Goal: Task Accomplishment & Management: Manage account settings

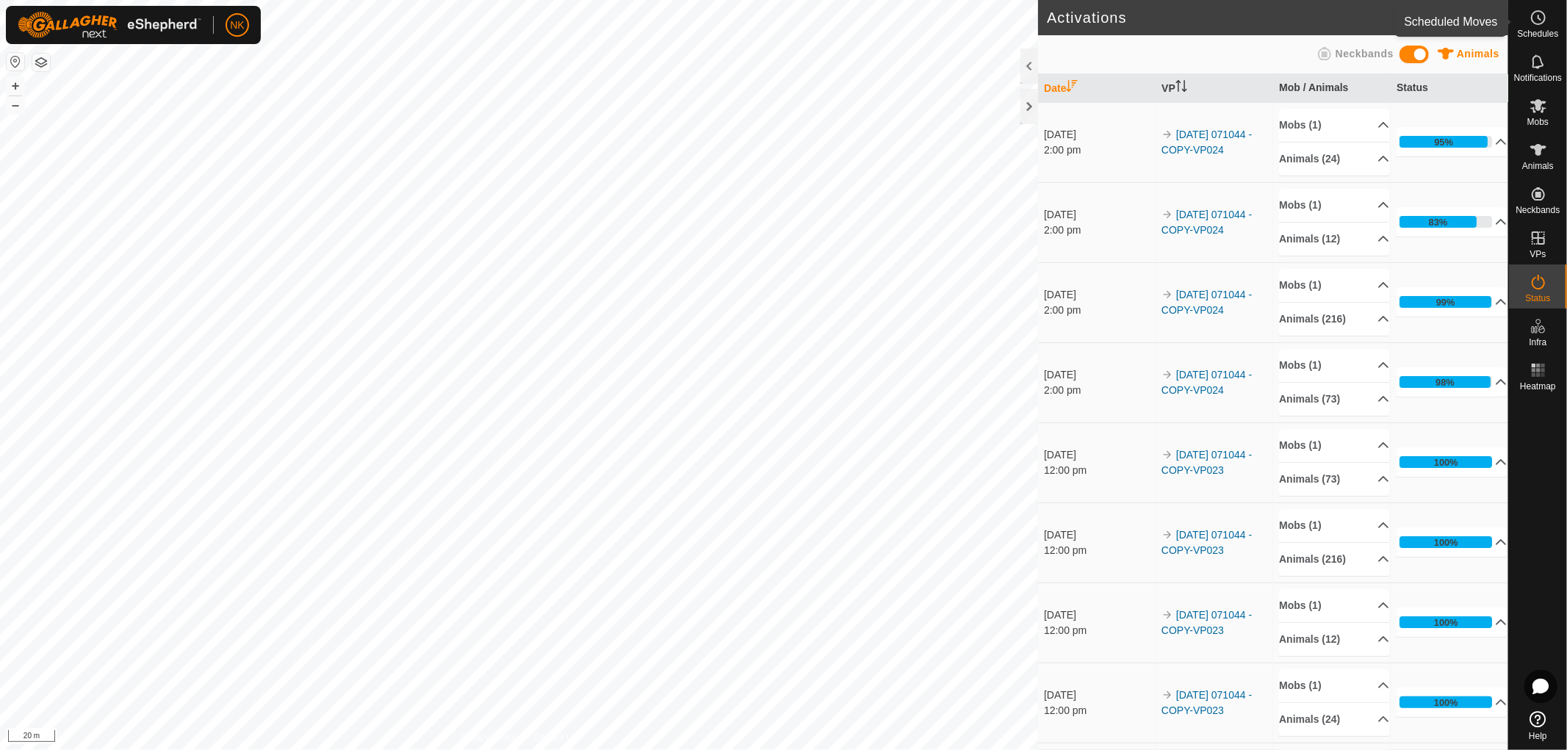
click at [1534, 33] on span "Schedules" at bounding box center [1537, 33] width 41 height 9
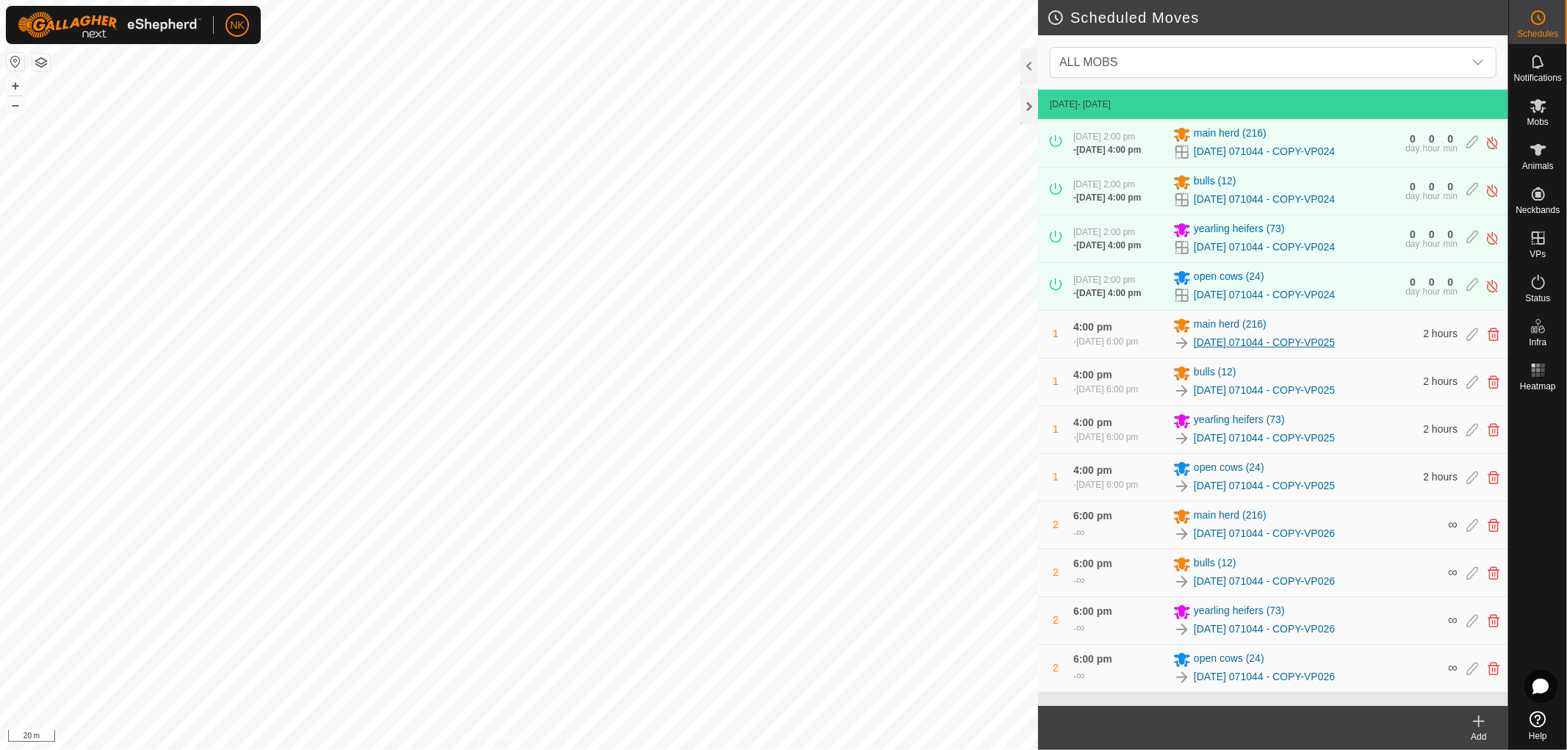
scroll to position [31, 0]
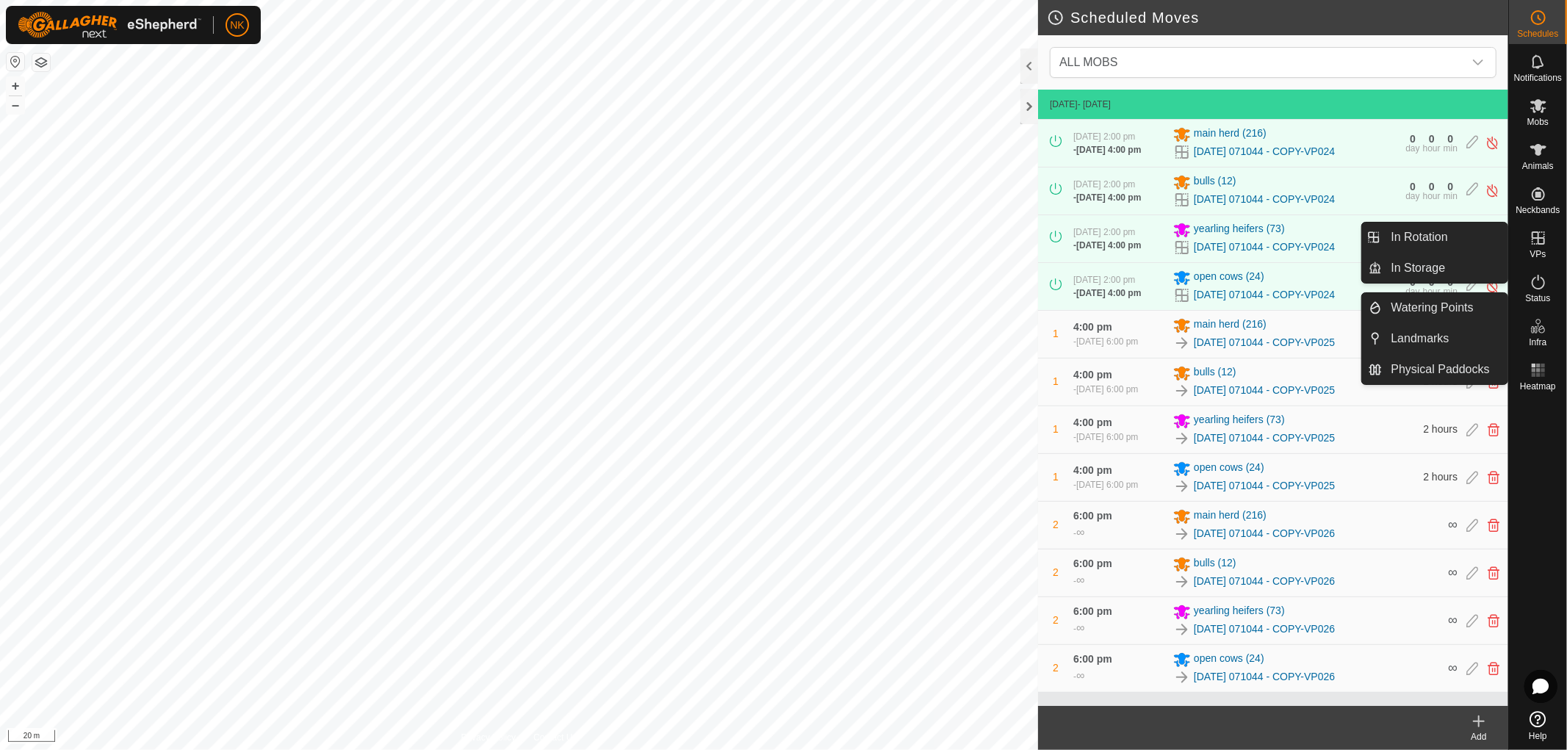
click at [1538, 251] on span "VPs" at bounding box center [1538, 254] width 16 height 9
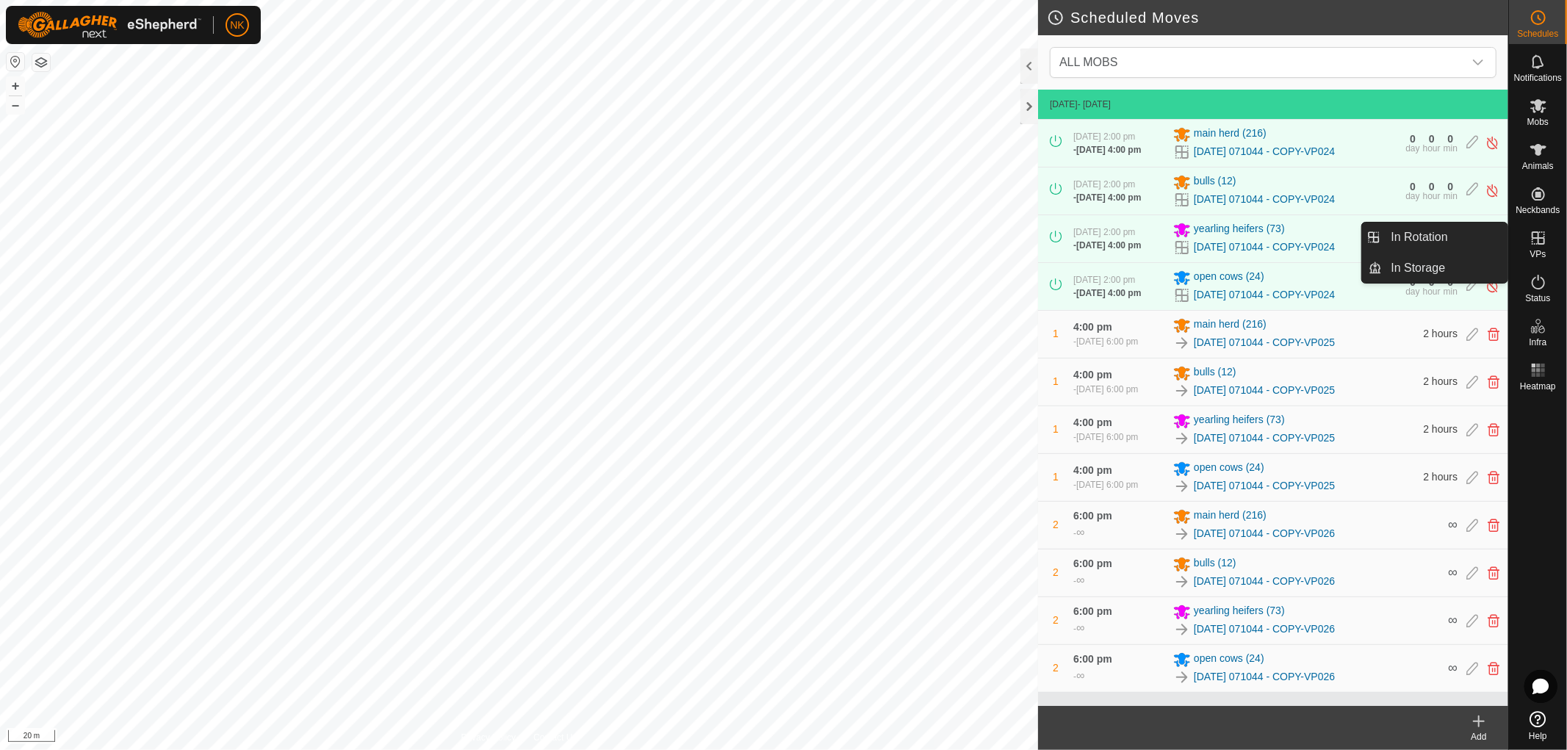
click at [1532, 255] on span "VPs" at bounding box center [1538, 254] width 16 height 9
click at [1401, 231] on link "In Rotation" at bounding box center [1446, 237] width 126 height 29
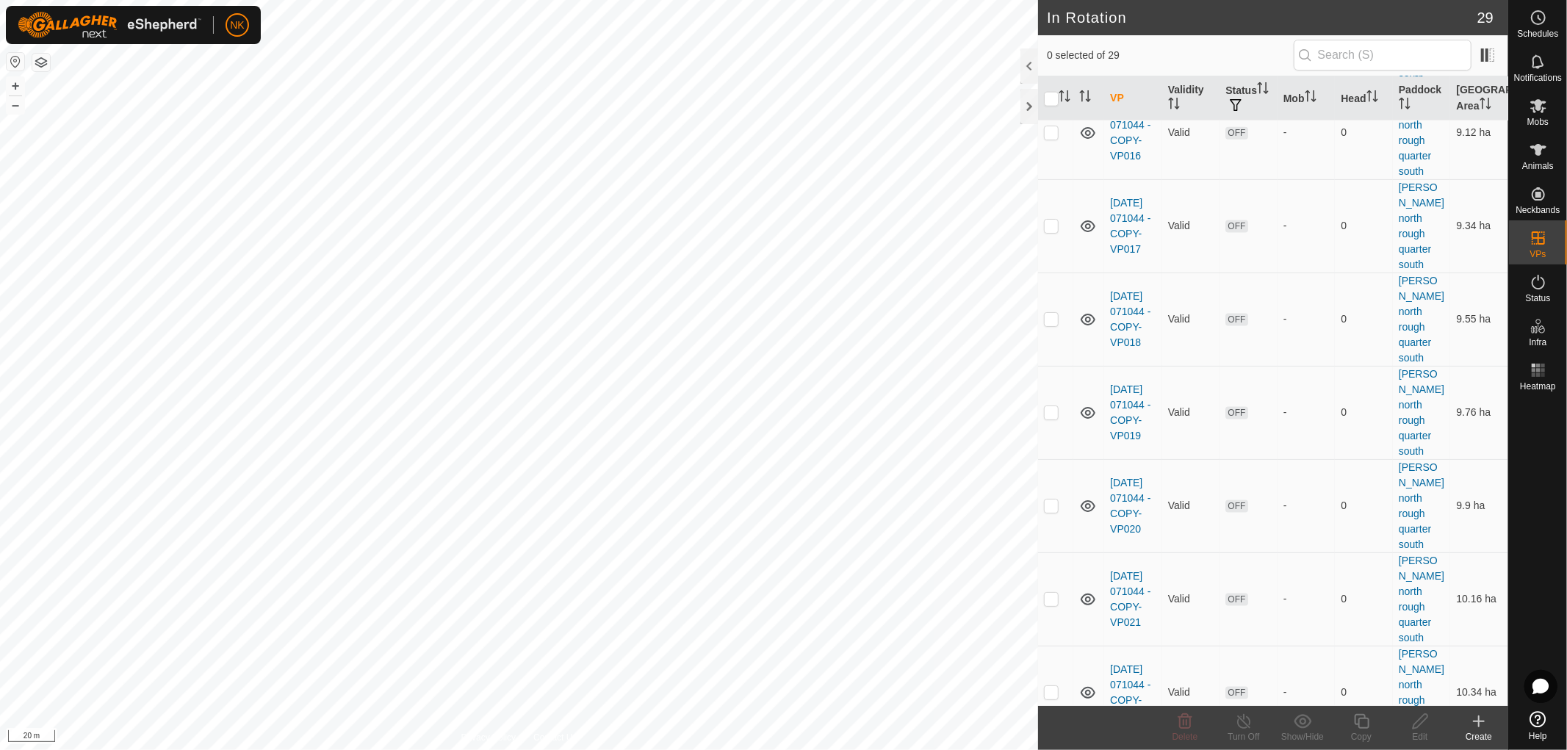
scroll to position [1701, 0]
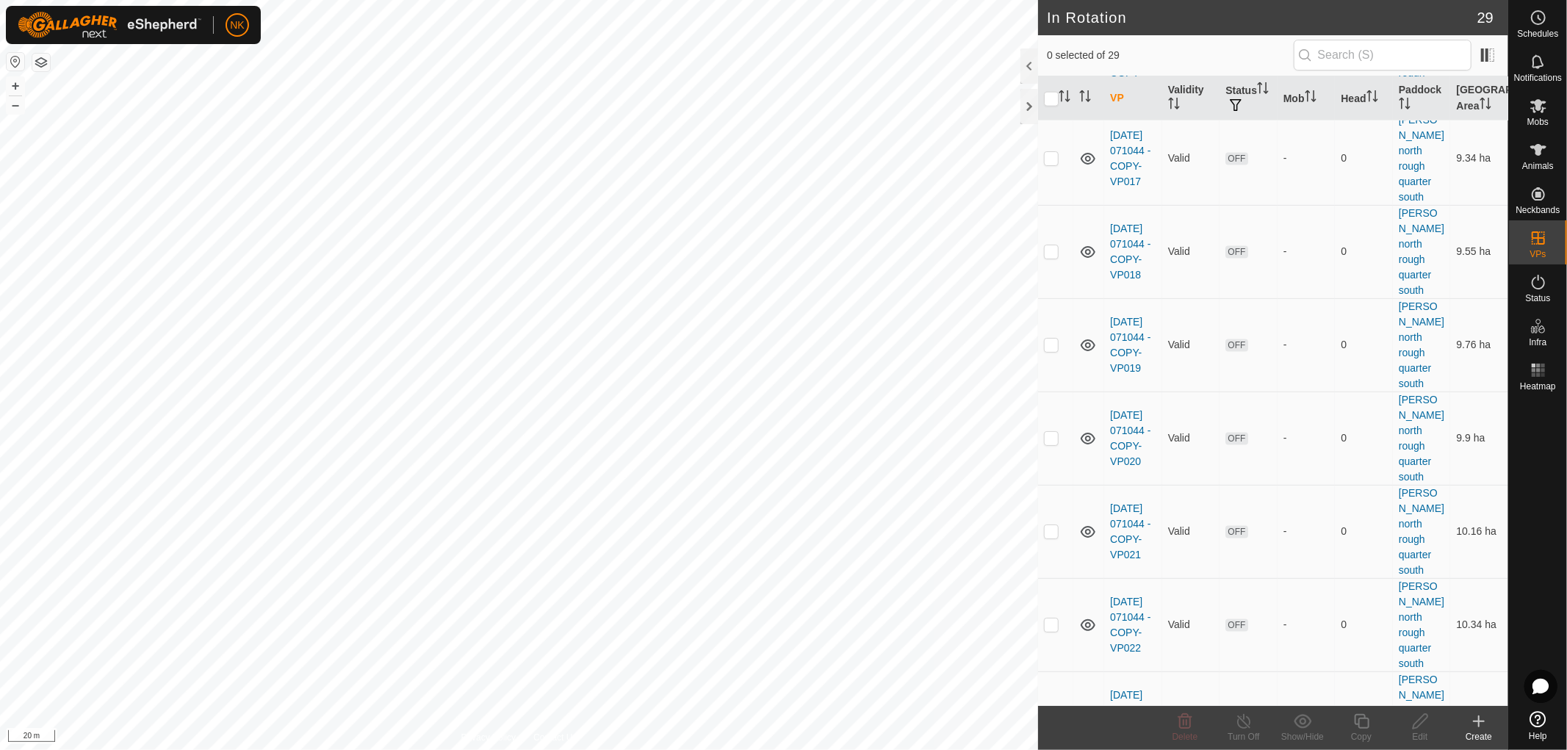
checkbox input "true"
click at [1367, 726] on icon at bounding box center [1362, 722] width 18 height 18
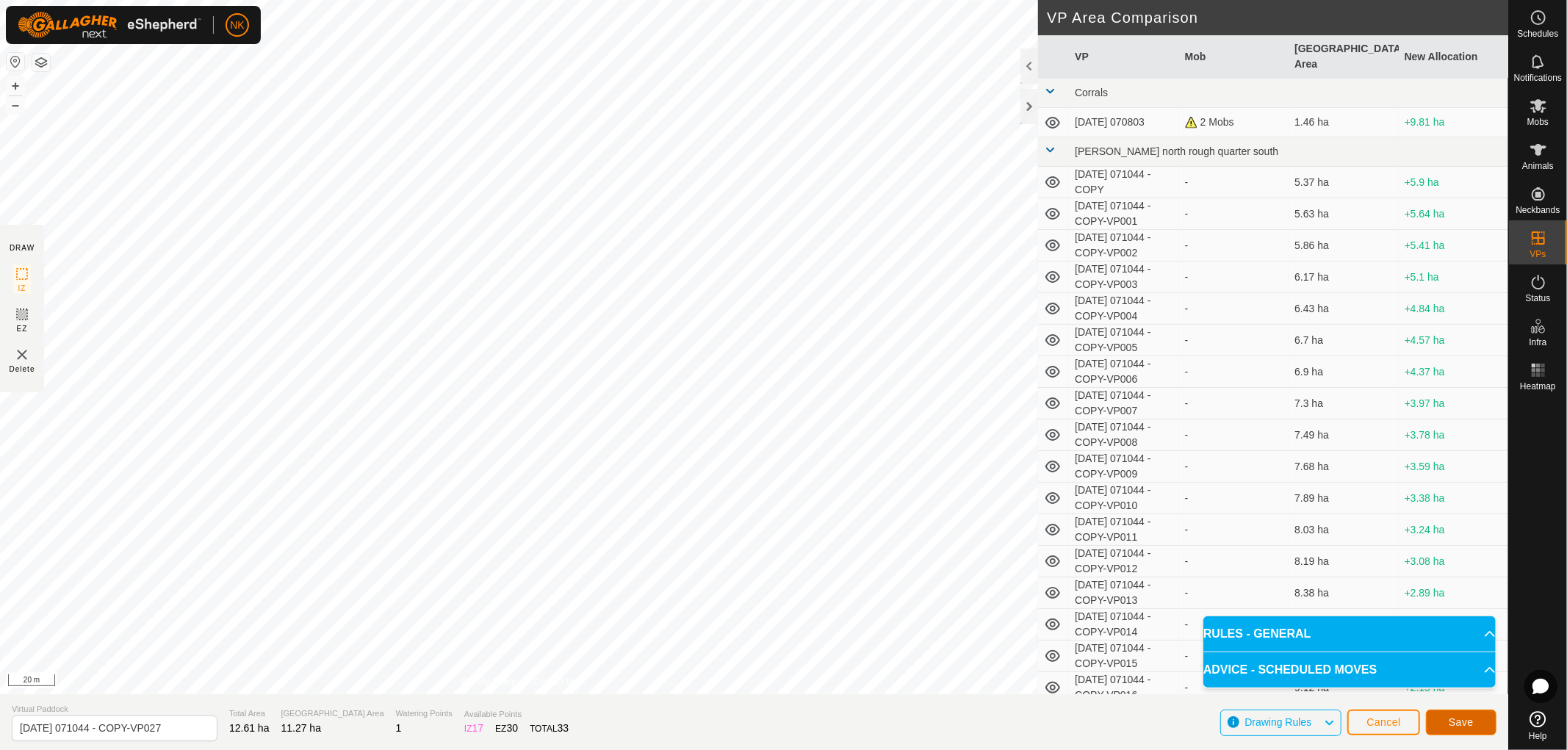
click at [1459, 717] on span "Save" at bounding box center [1461, 722] width 25 height 12
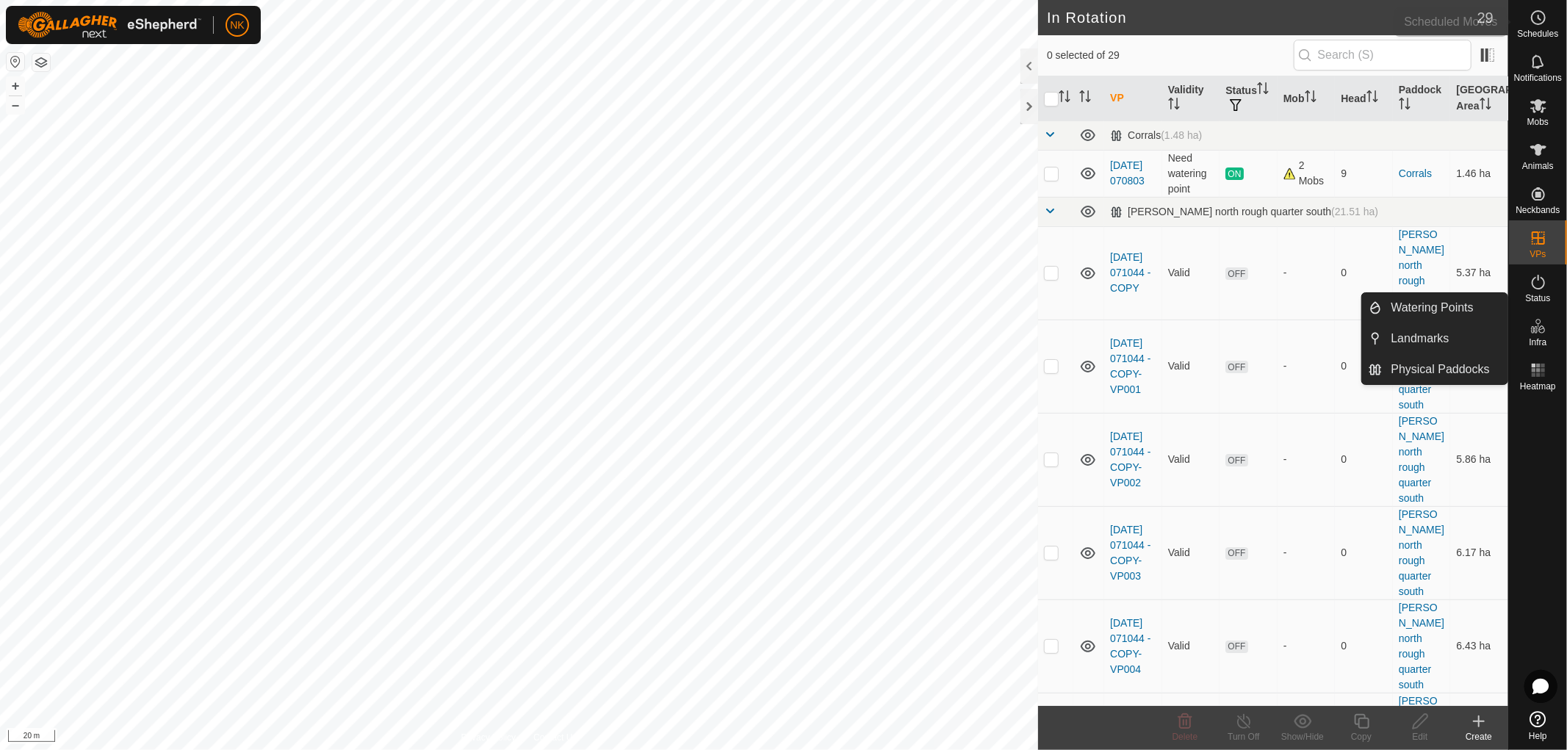
click at [1539, 40] on div "Schedules" at bounding box center [1538, 22] width 58 height 44
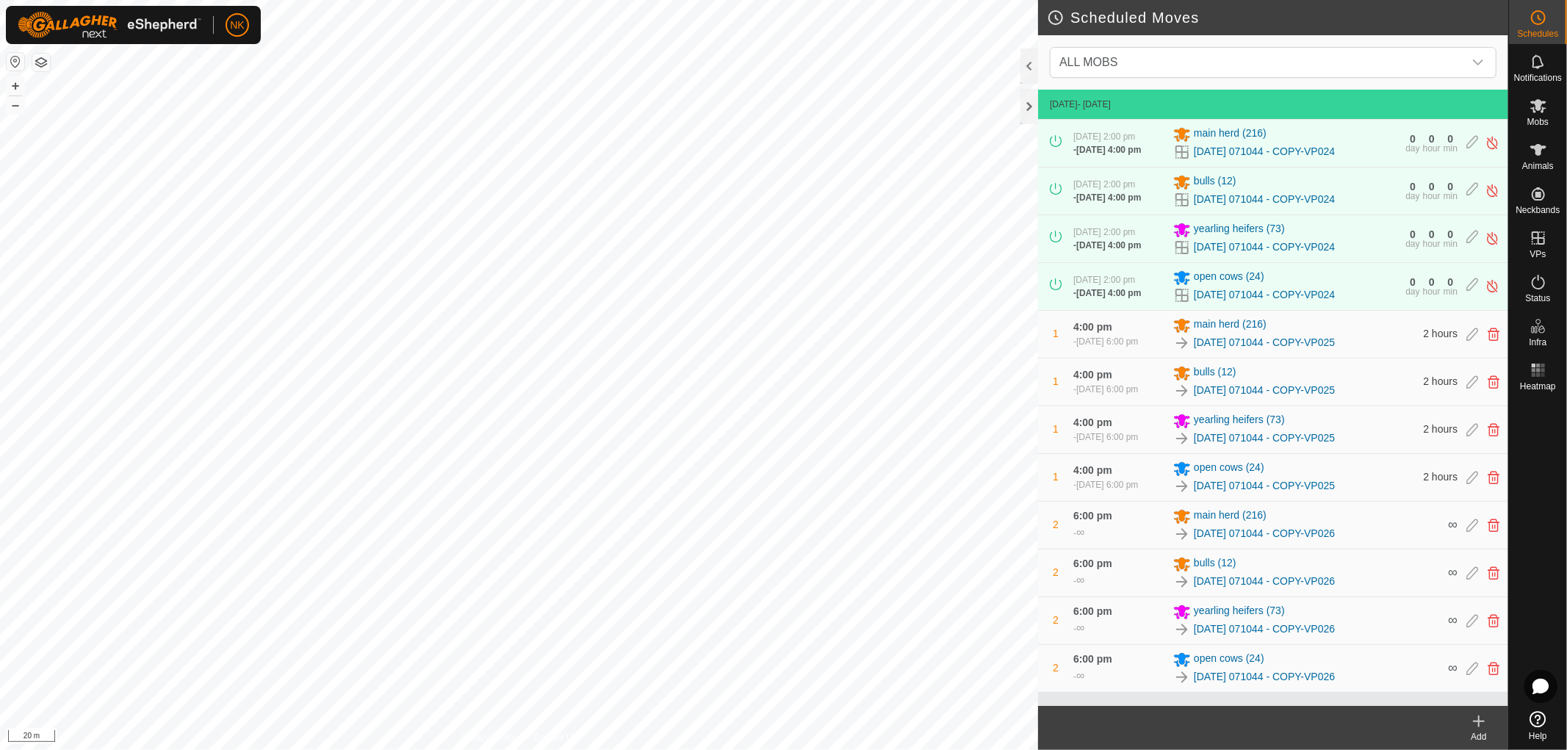
scroll to position [31, 0]
click at [1479, 722] on icon at bounding box center [1479, 721] width 0 height 10
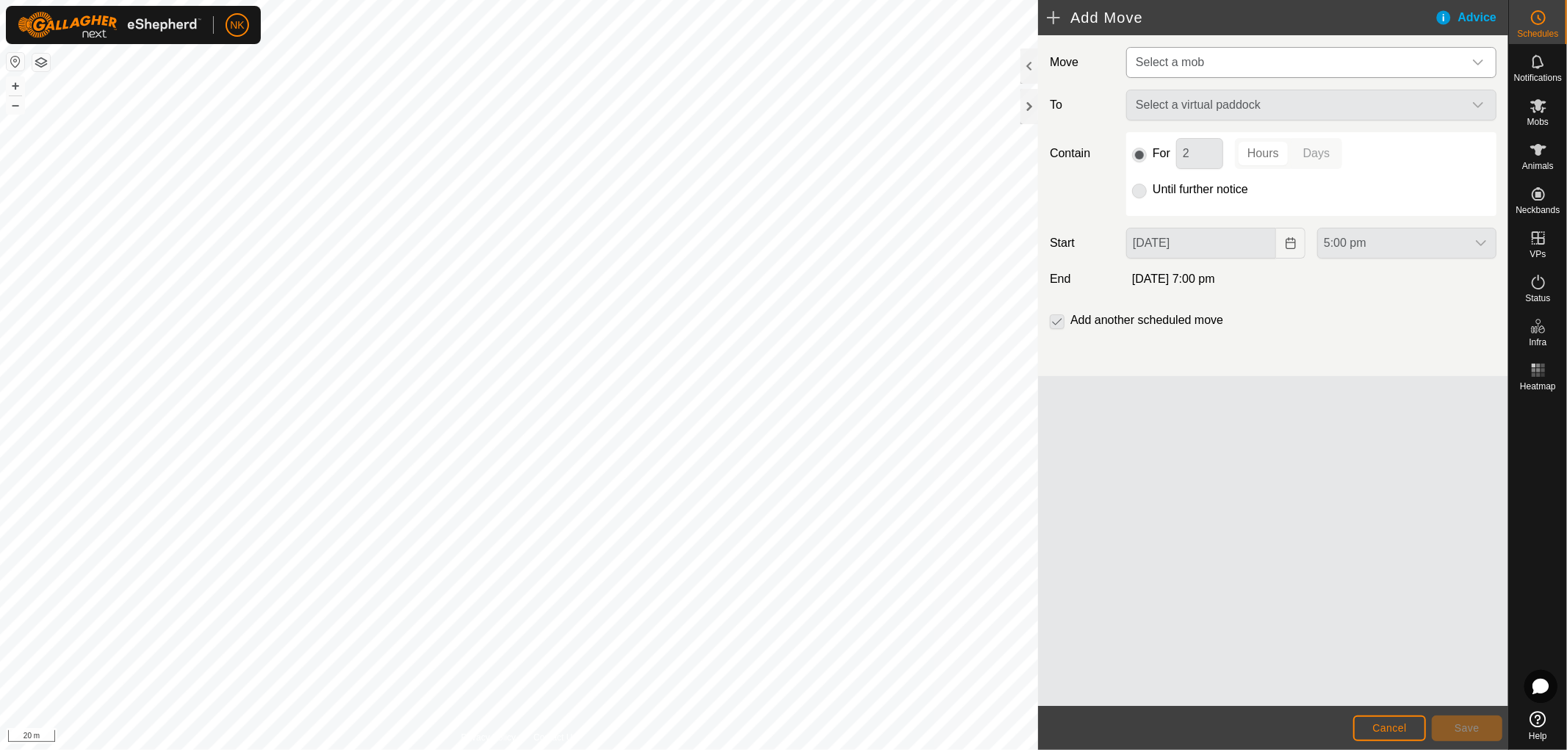
click at [1231, 60] on span "Select a mob" at bounding box center [1297, 62] width 334 height 29
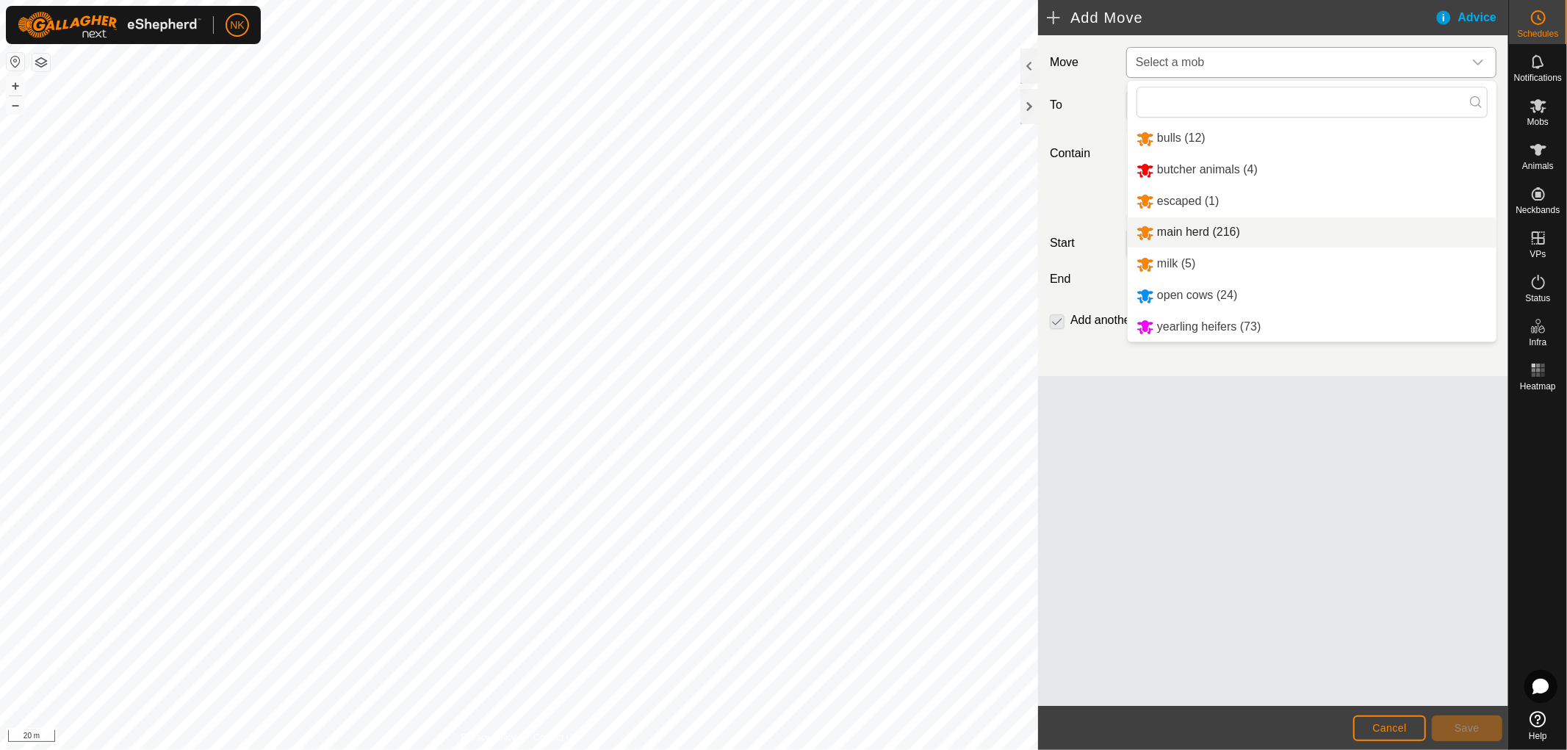
click at [1176, 229] on li "main herd (216)" at bounding box center [1312, 232] width 369 height 30
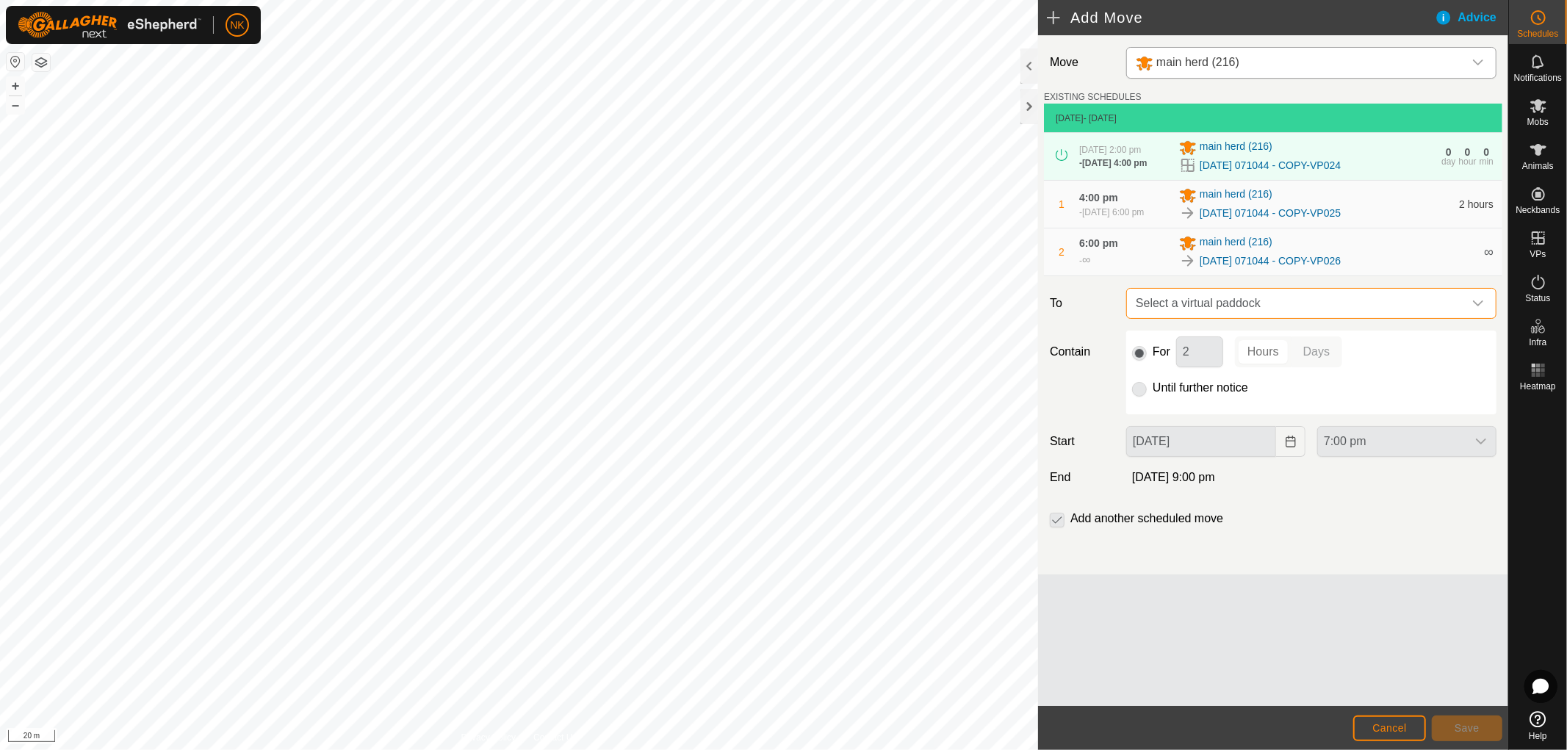
click at [1217, 318] on span "Select a virtual paddock" at bounding box center [1297, 303] width 334 height 29
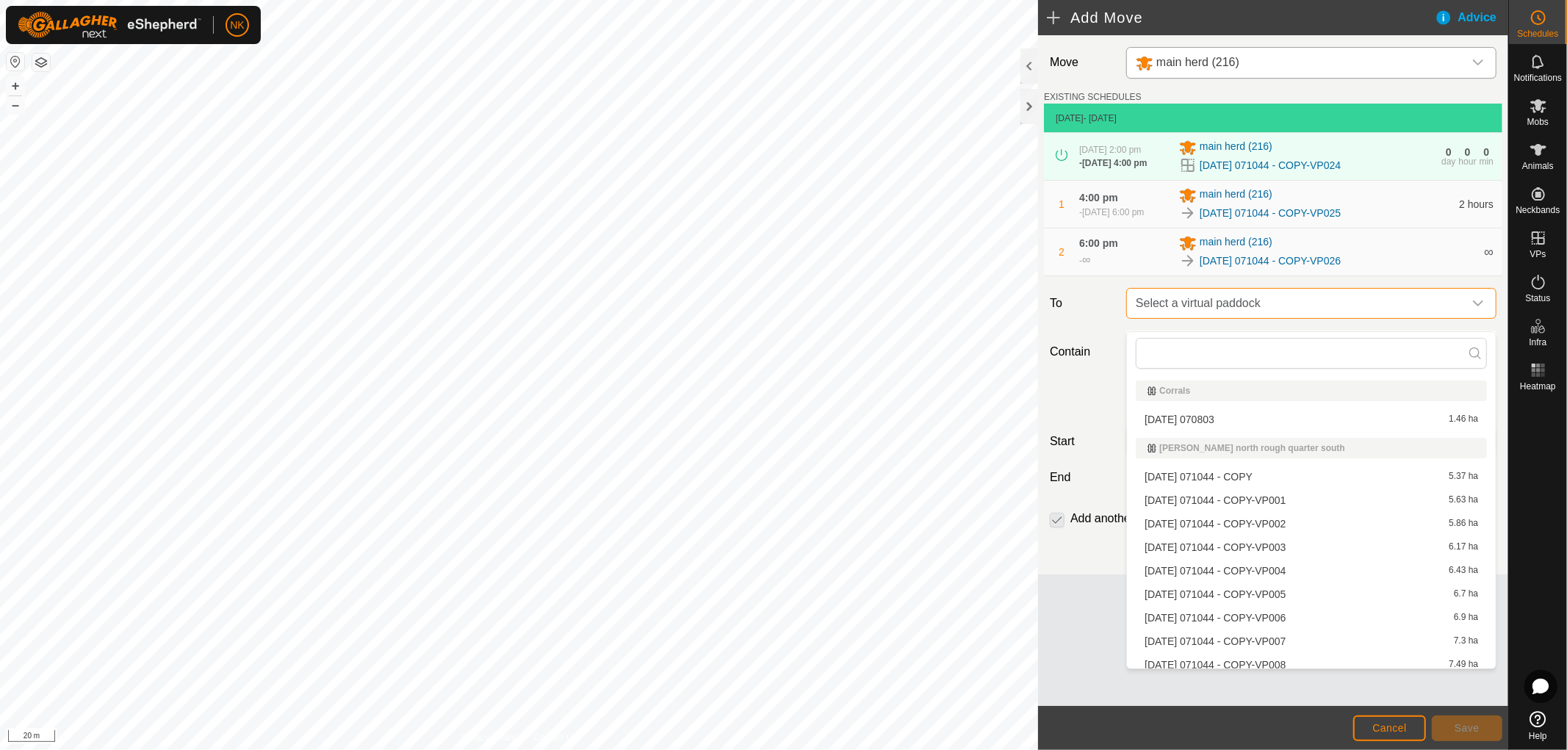
click at [1217, 318] on span "Select a virtual paddock" at bounding box center [1297, 303] width 334 height 29
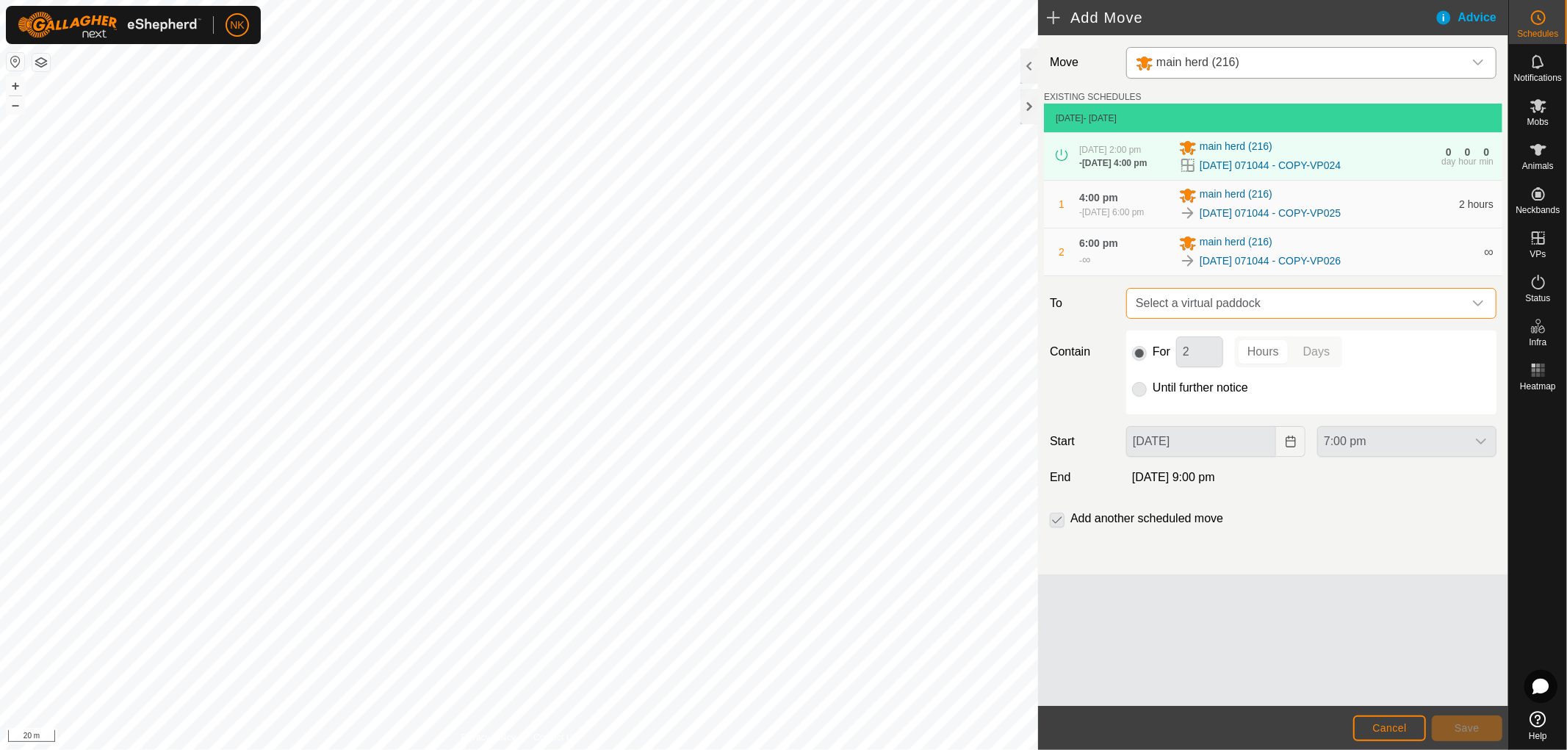
click at [1217, 318] on span "Select a virtual paddock" at bounding box center [1297, 303] width 334 height 29
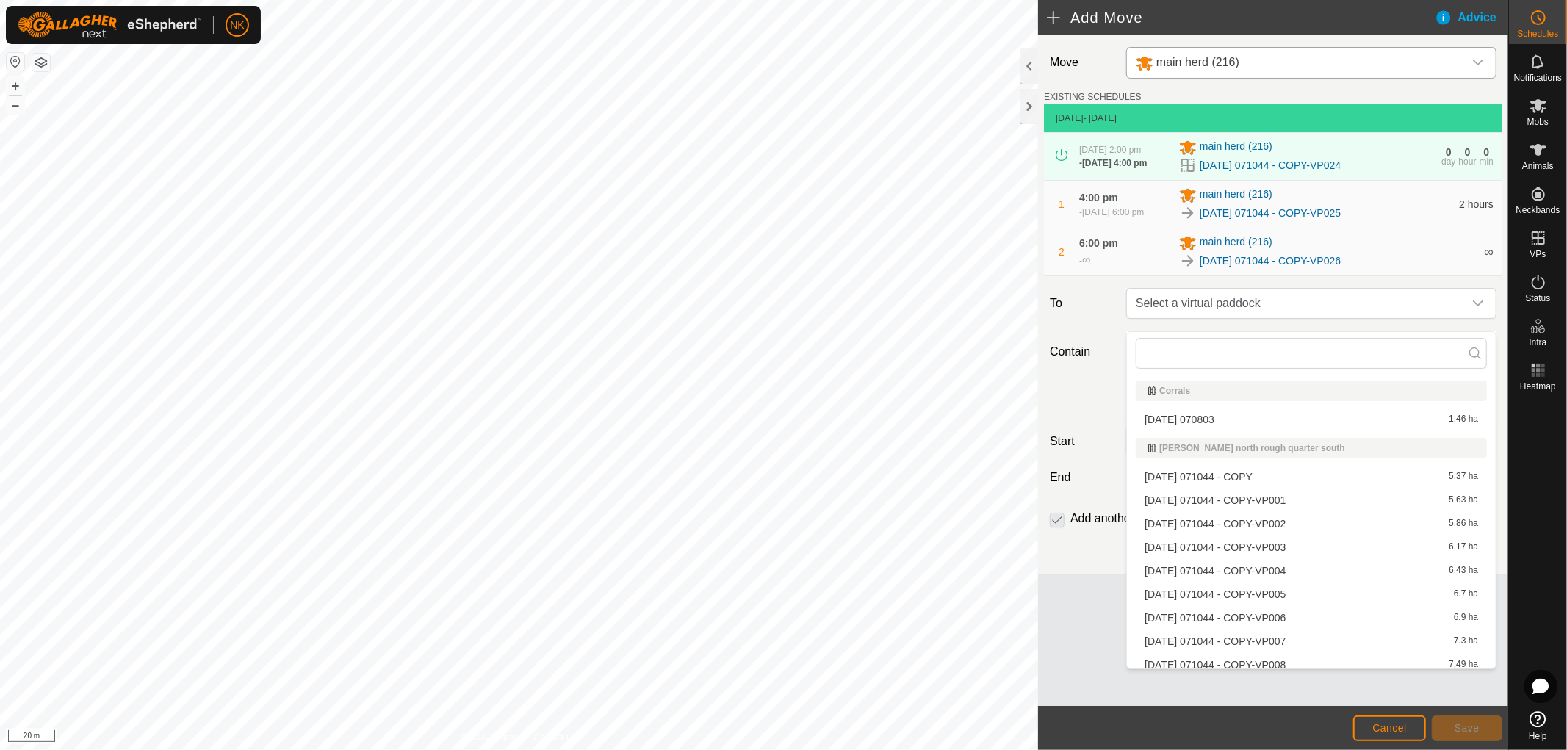
click at [1073, 361] on label "Contain" at bounding box center [1082, 352] width 76 height 18
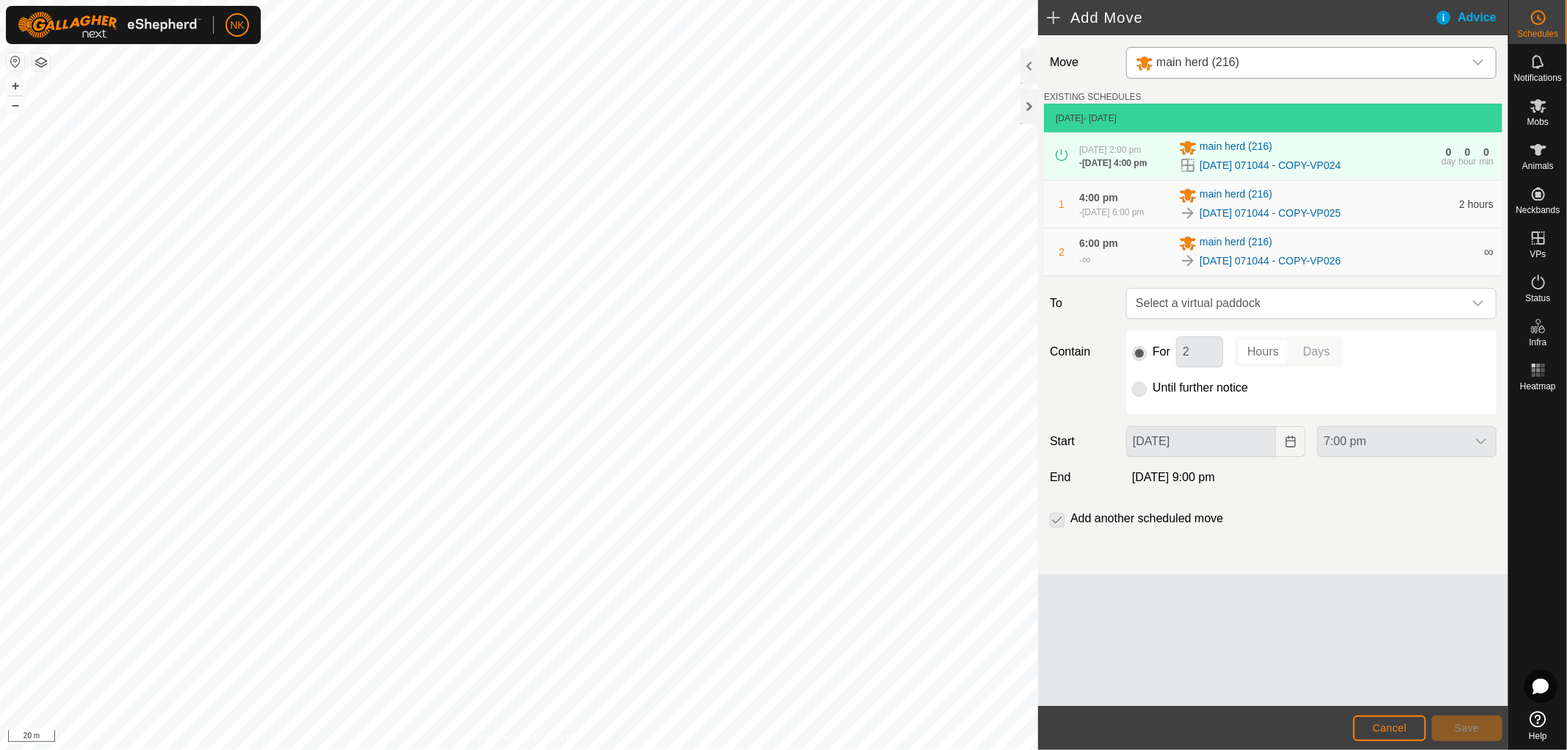
click at [1135, 392] on p-radiobutton at bounding box center [1139, 388] width 15 height 18
click at [1137, 397] on p-radiobutton at bounding box center [1139, 388] width 15 height 18
click at [1141, 361] on p-radiobutton at bounding box center [1139, 352] width 15 height 18
click at [1142, 397] on p-radiobutton at bounding box center [1139, 388] width 15 height 18
click at [1136, 397] on p-radiobutton at bounding box center [1139, 388] width 15 height 18
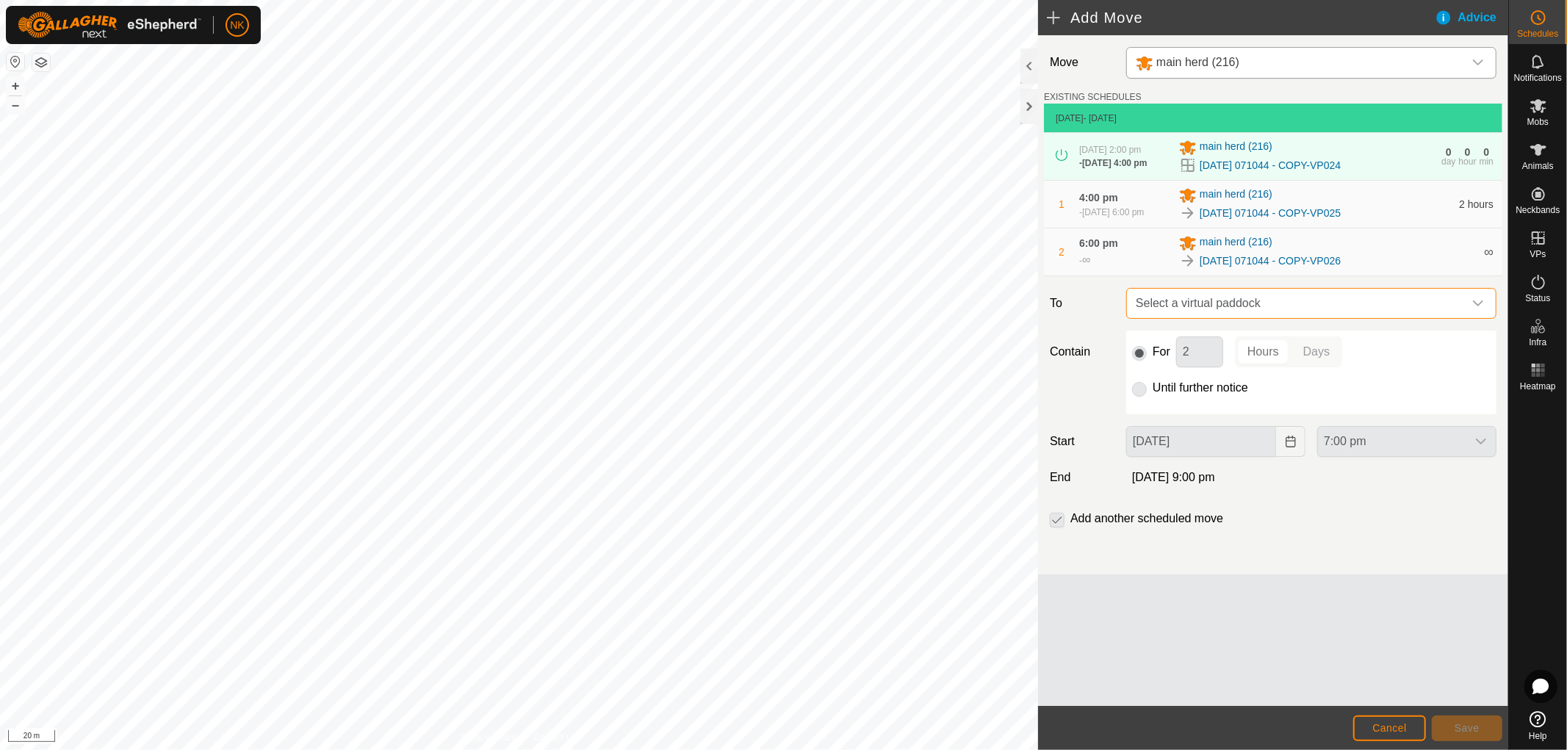
click at [1207, 318] on span "Select a virtual paddock" at bounding box center [1297, 303] width 334 height 29
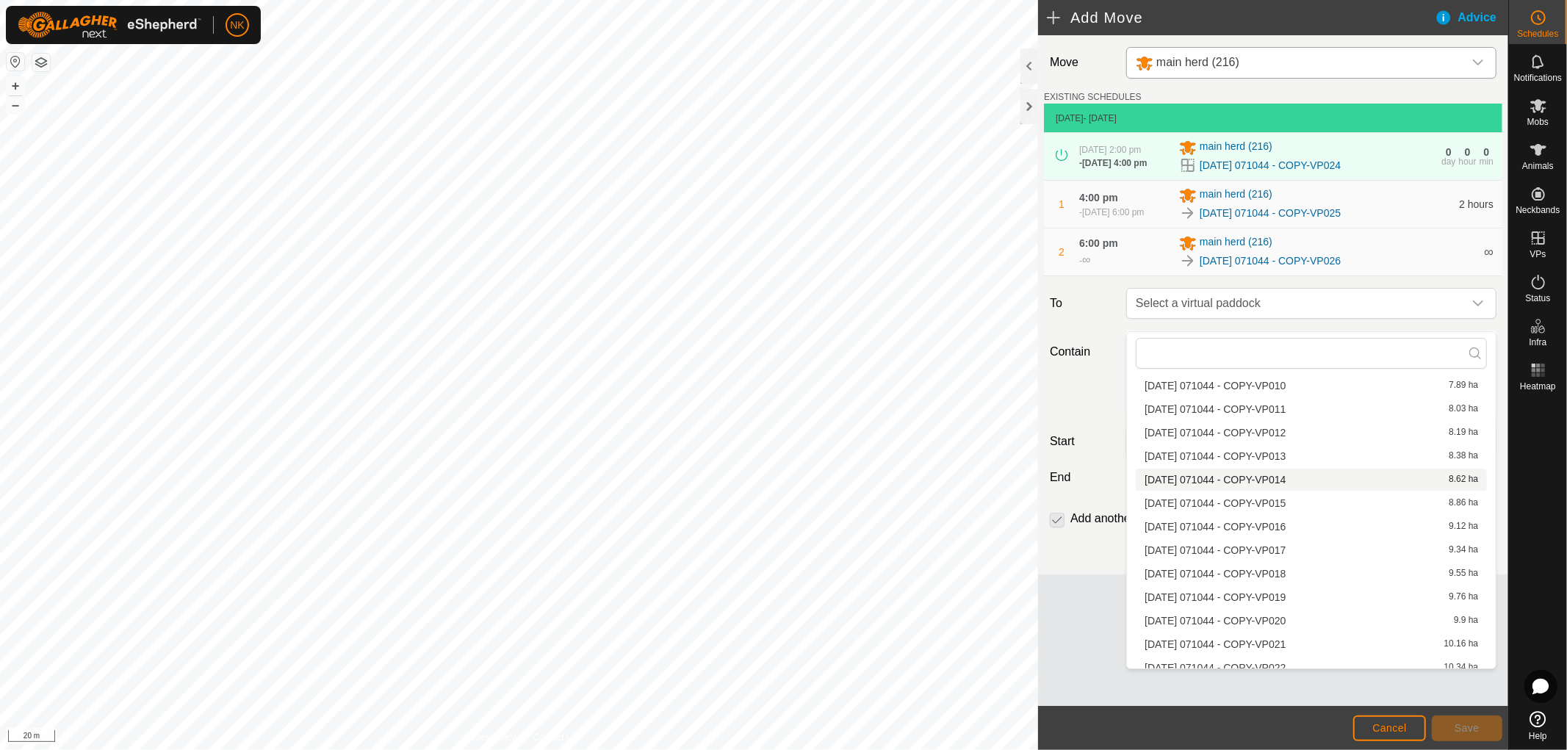
scroll to position [510, 0]
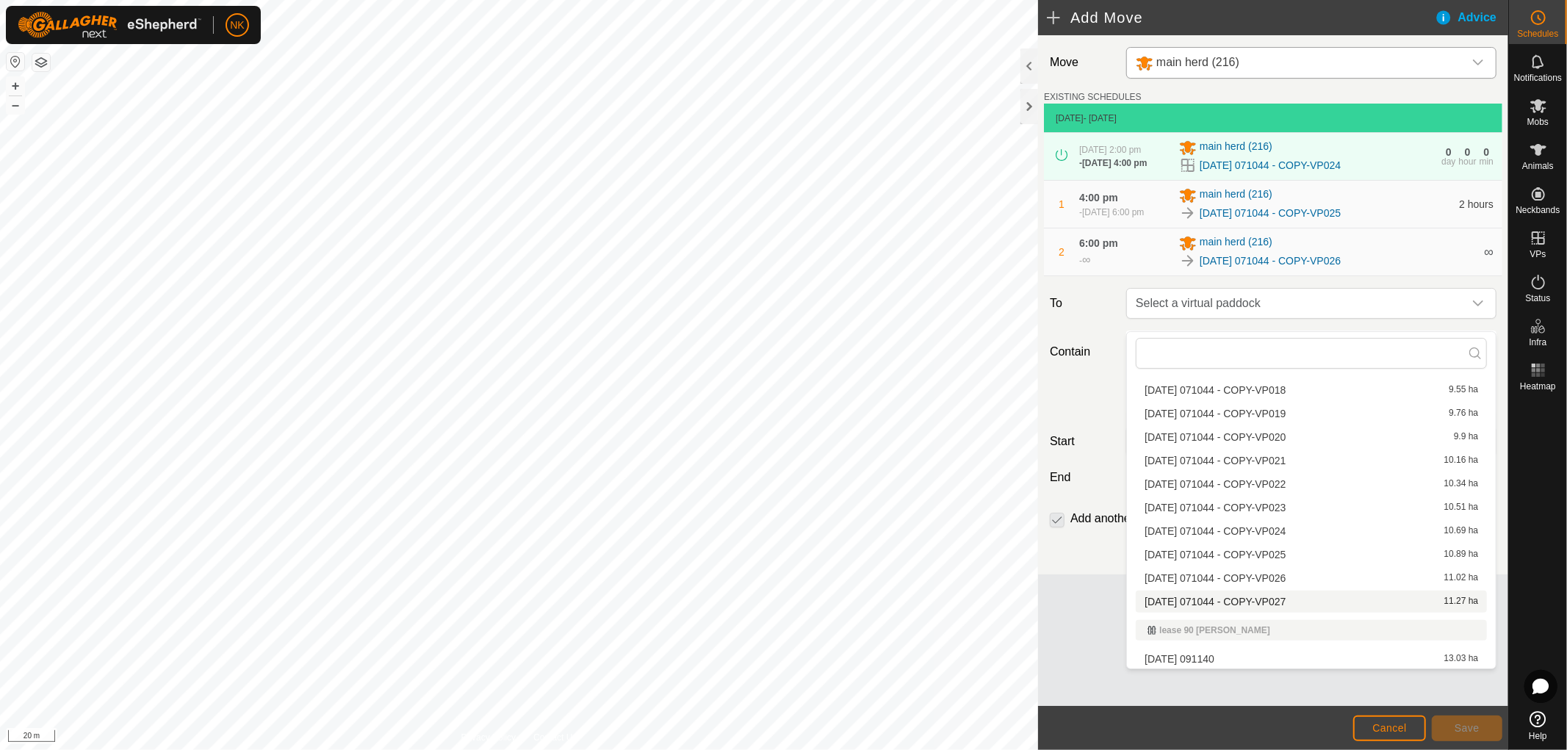
click at [1226, 593] on li "[DATE] 071044 - COPY-VP027 11.27 ha" at bounding box center [1311, 602] width 351 height 22
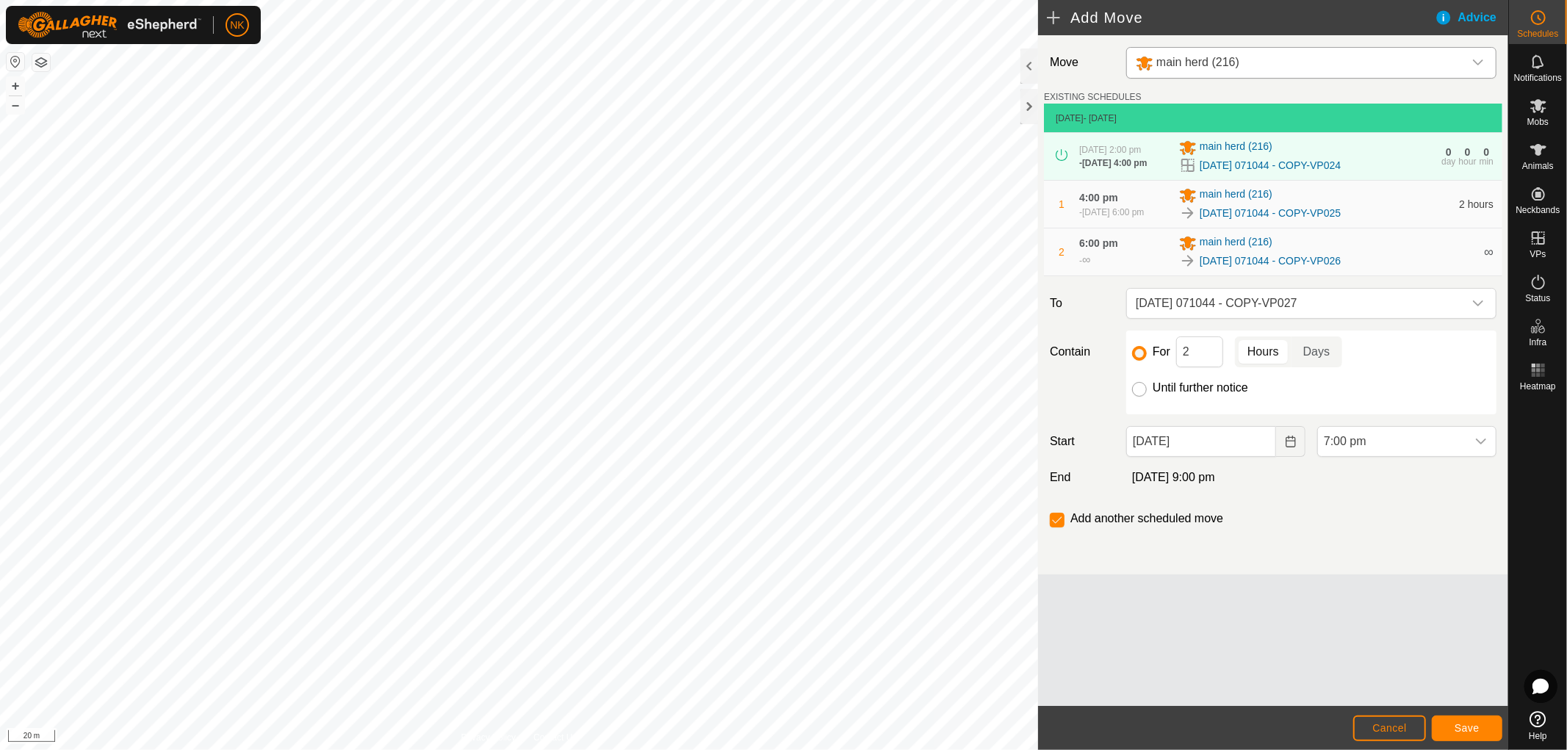
click at [1142, 397] on input "Until further notice" at bounding box center [1139, 389] width 15 height 15
radio input "true"
checkbox input "false"
click at [1465, 722] on span "Save" at bounding box center [1467, 728] width 25 height 12
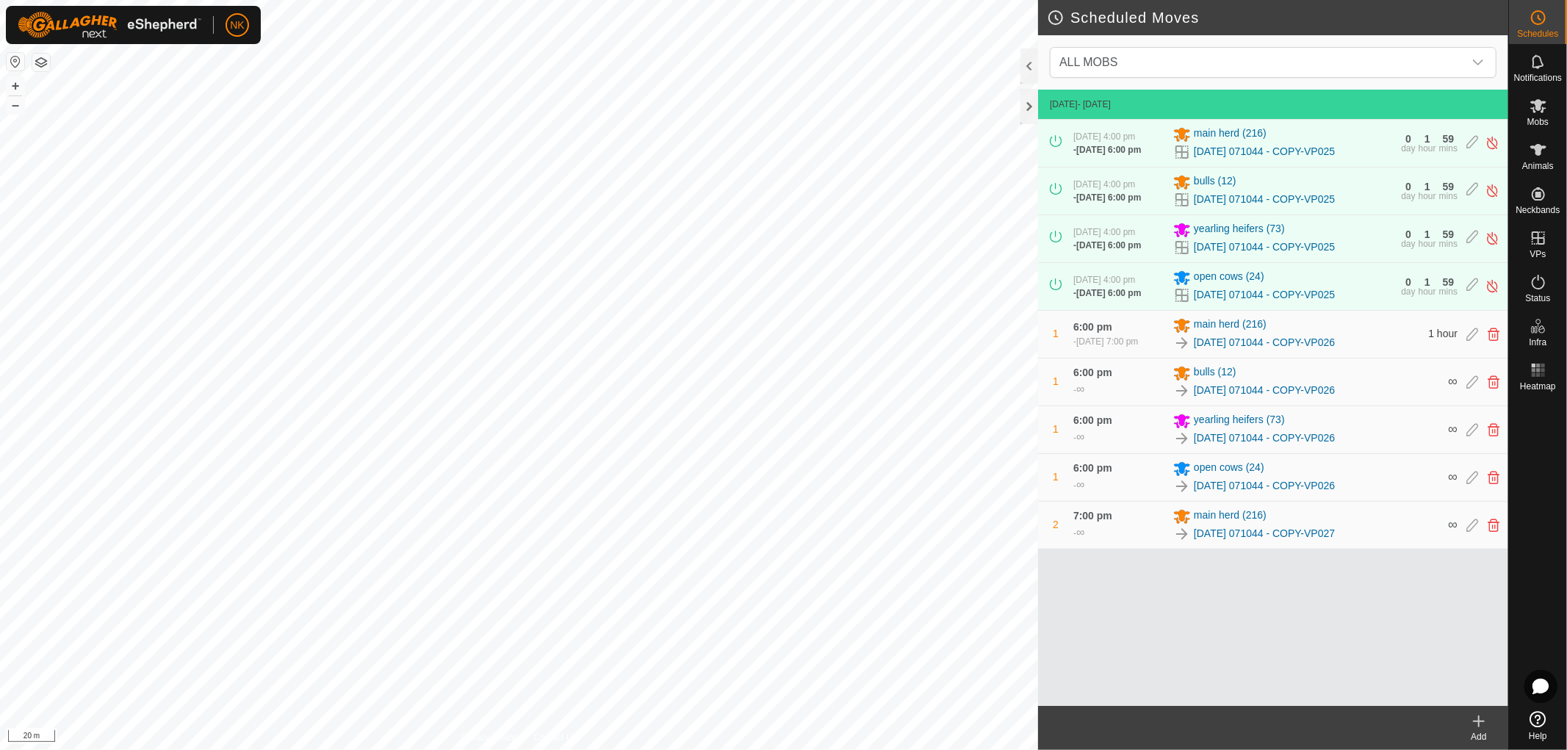
click at [1467, 730] on div "Add" at bounding box center [1479, 736] width 59 height 13
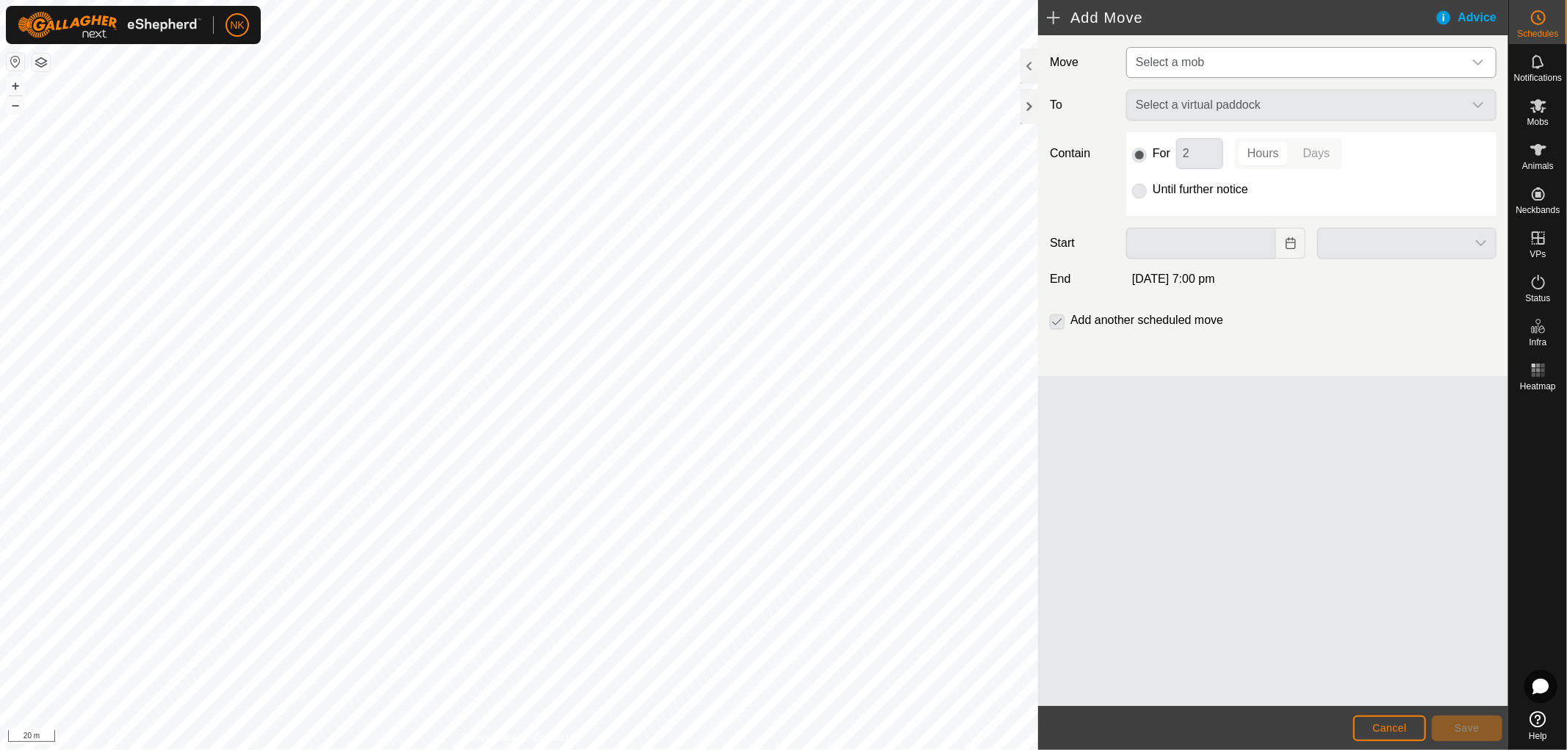
click at [1248, 65] on span "Select a mob" at bounding box center [1297, 62] width 334 height 29
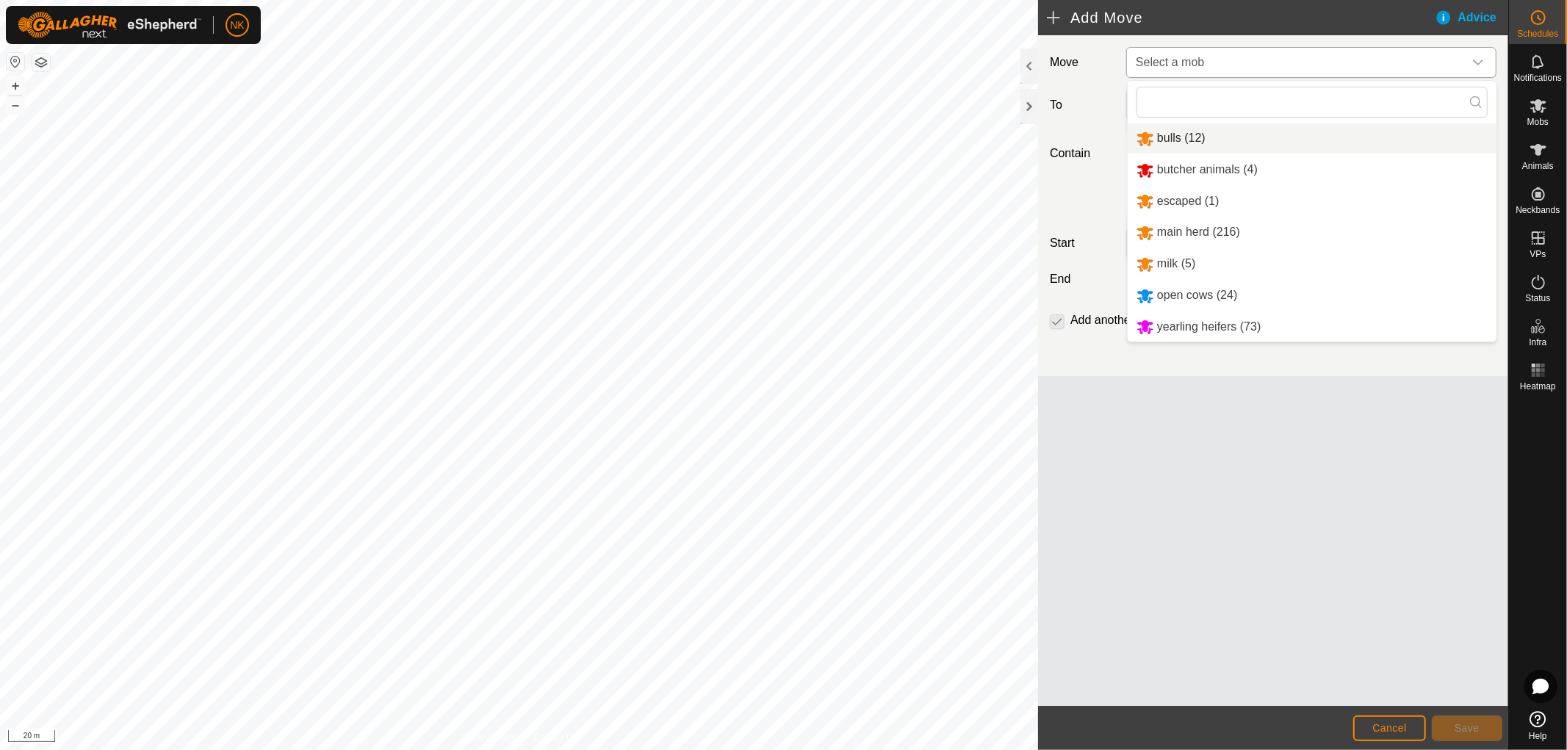
click at [1183, 137] on li "bulls (12)" at bounding box center [1312, 138] width 369 height 30
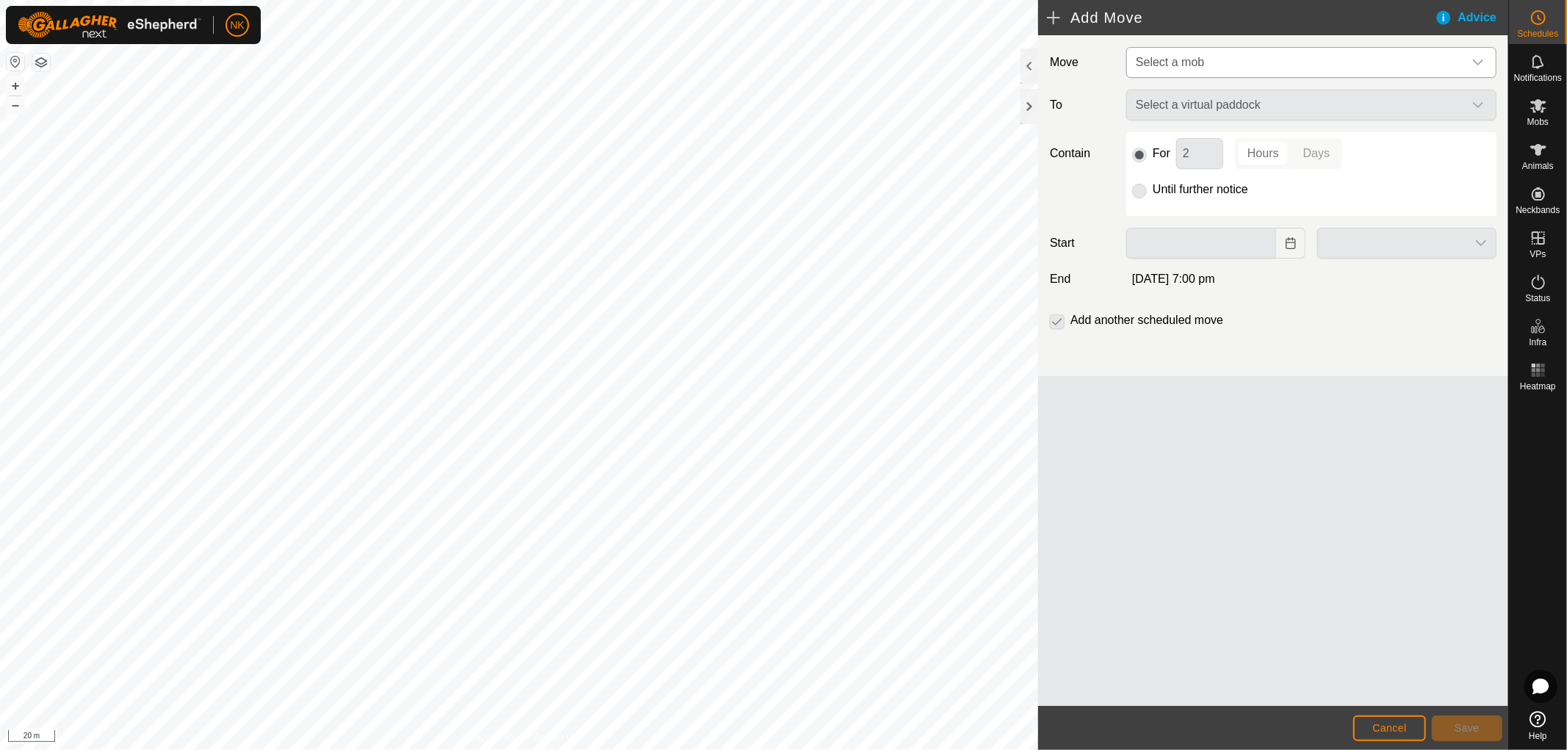
type input "[DATE]"
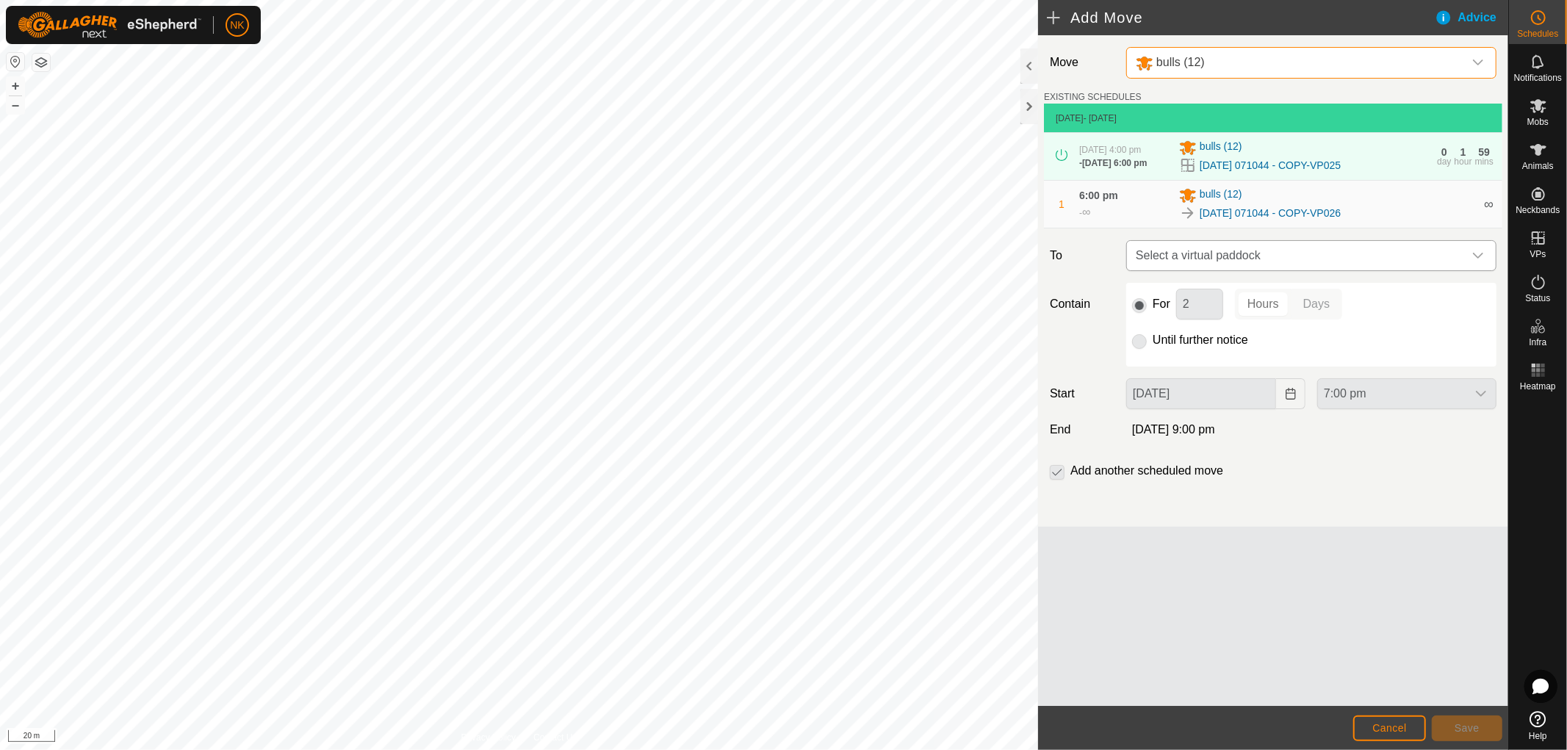
click at [1327, 270] on span "Select a virtual paddock" at bounding box center [1297, 255] width 334 height 29
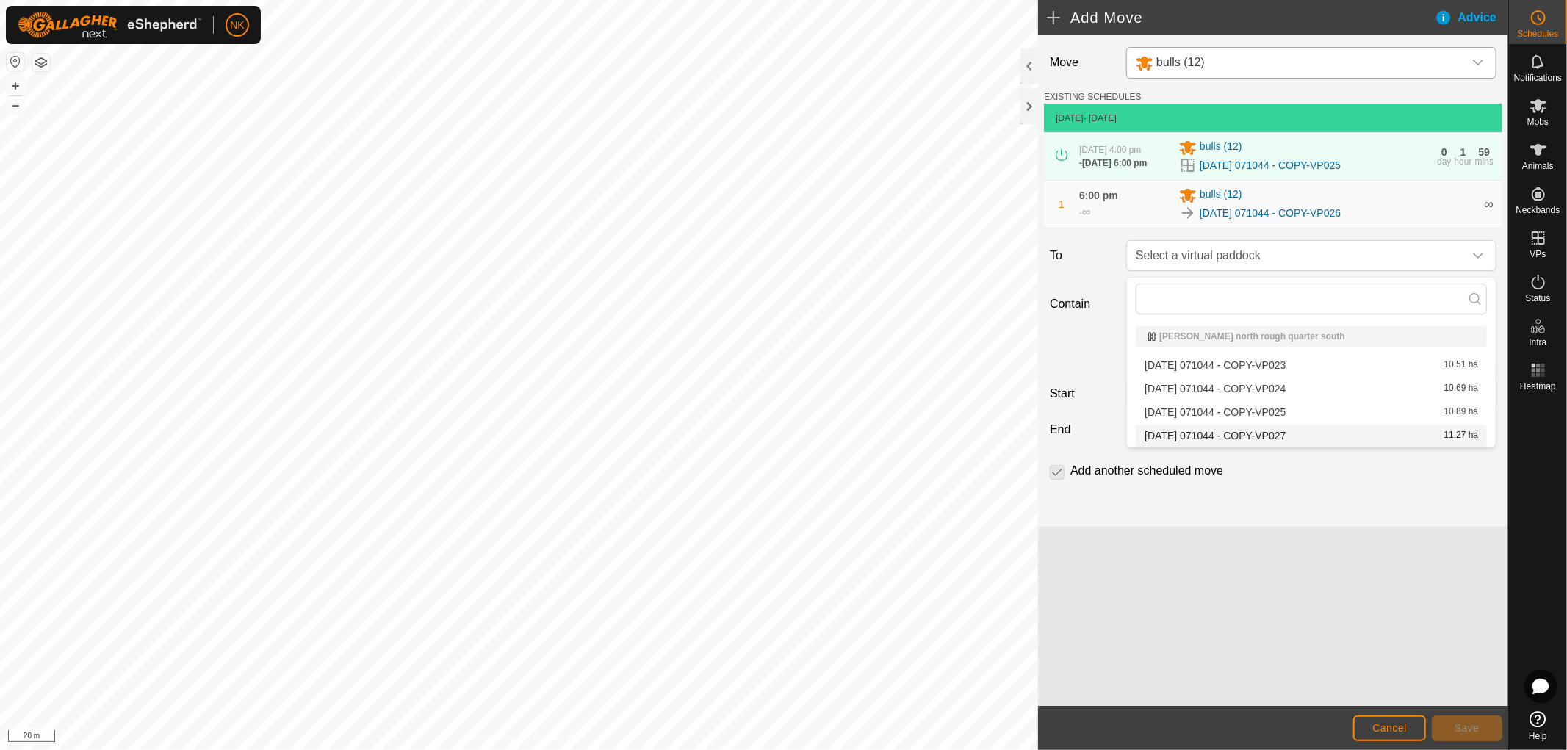
click at [1272, 432] on li "[DATE] 071044 - COPY-VP027 11.27 ha" at bounding box center [1311, 436] width 351 height 22
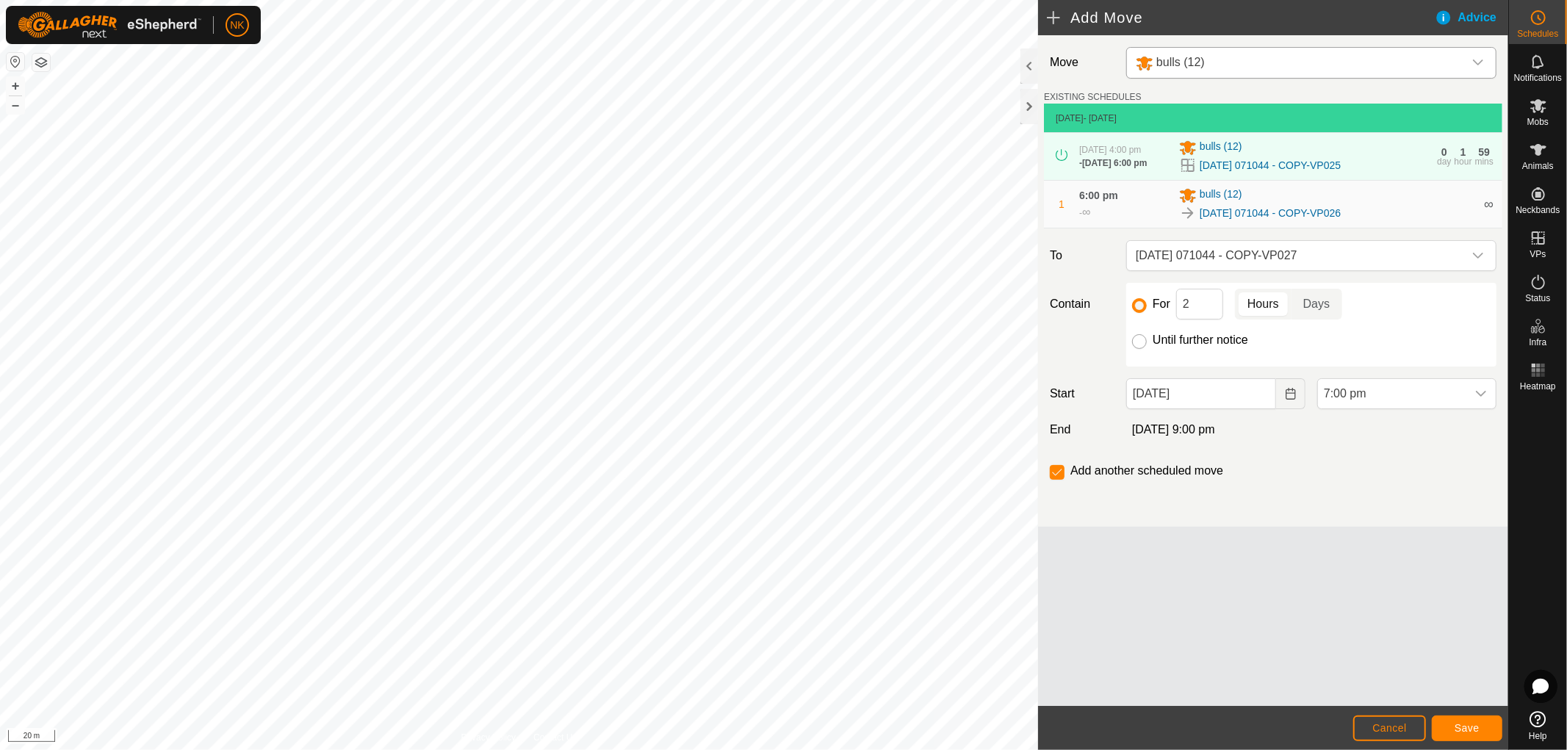
click at [1140, 345] on input "Until further notice" at bounding box center [1139, 341] width 15 height 15
radio input "true"
checkbox input "false"
click at [1472, 738] on button "Save" at bounding box center [1467, 729] width 71 height 26
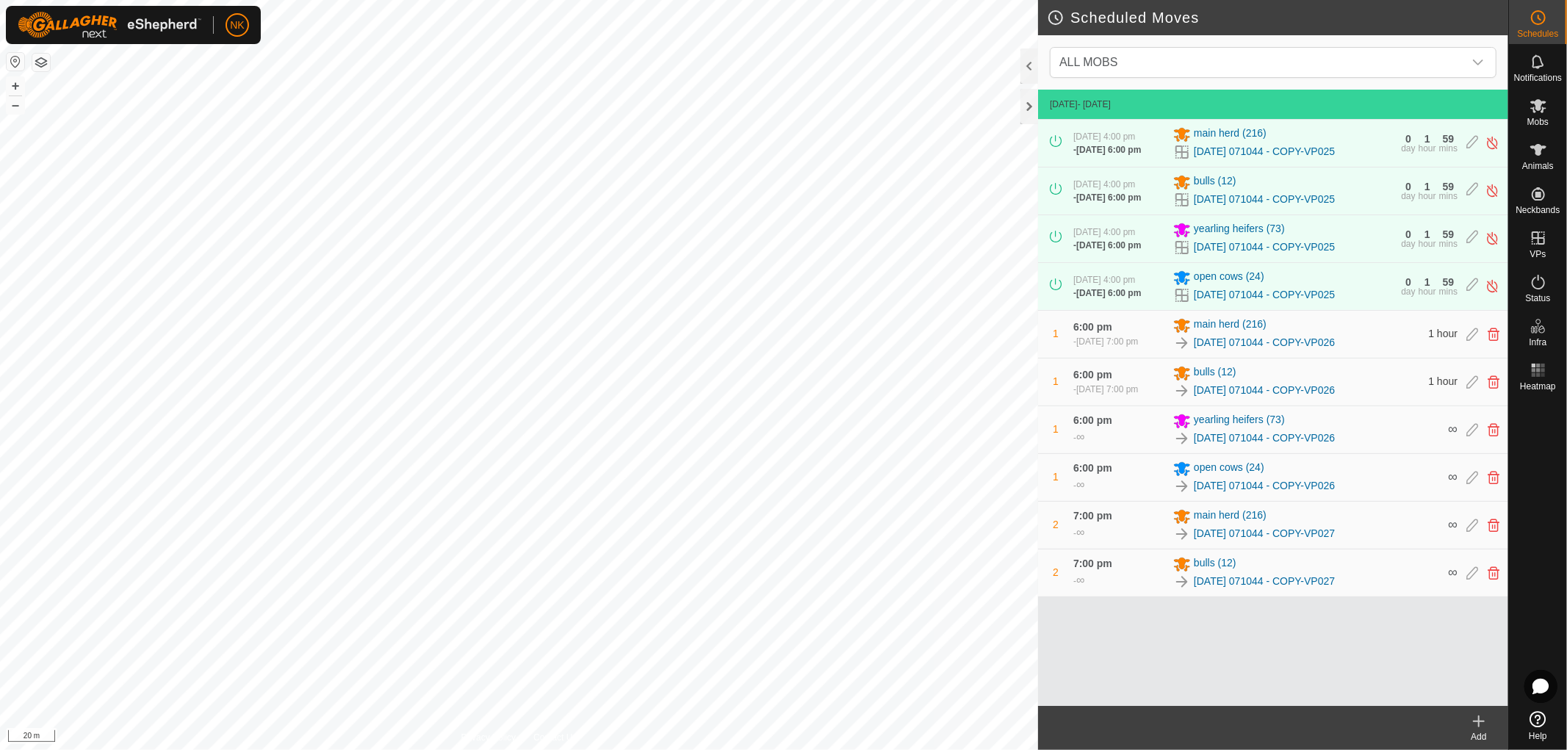
click at [1494, 726] on create-svg-icon at bounding box center [1479, 722] width 59 height 18
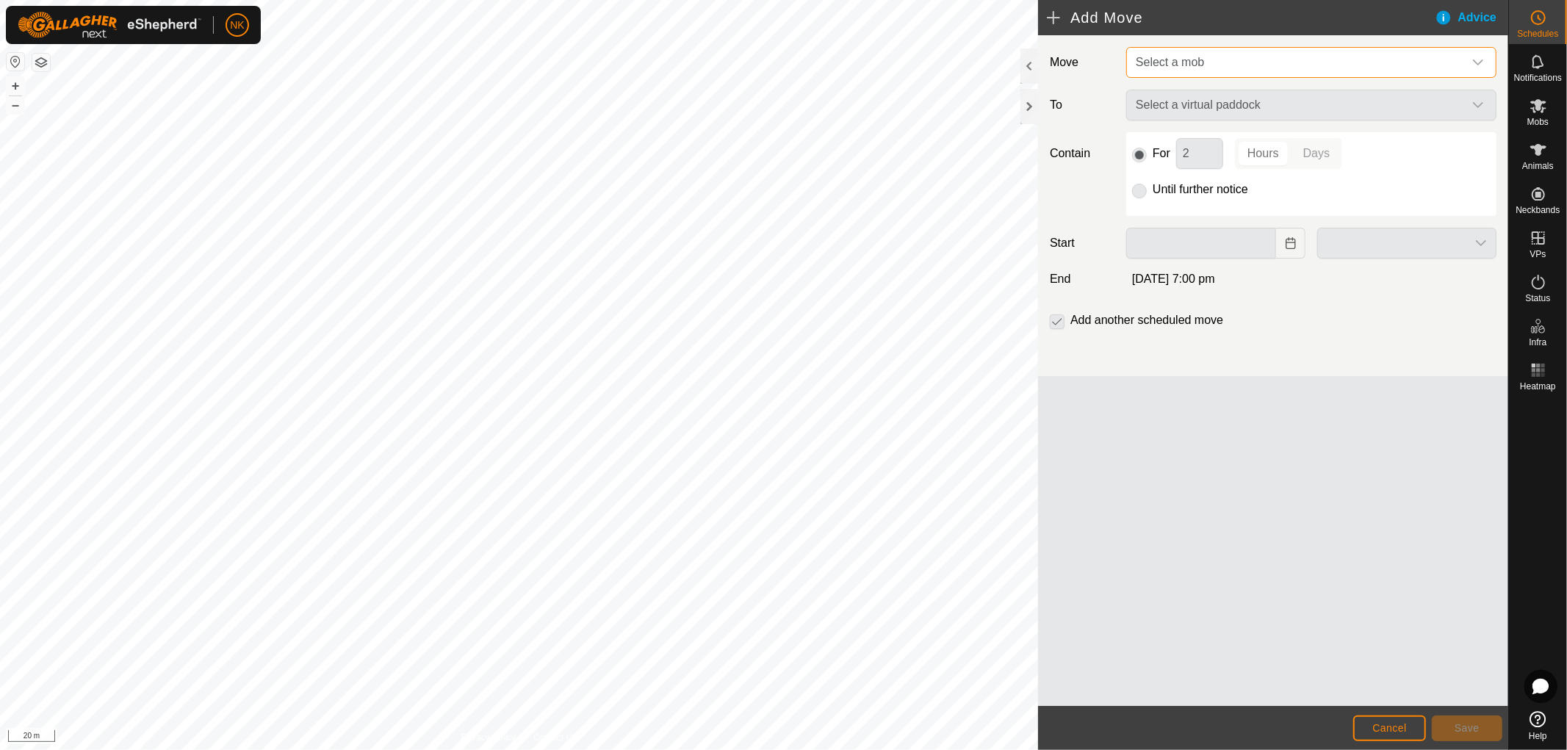
click at [1173, 61] on span "Select a mob" at bounding box center [1170, 62] width 68 height 12
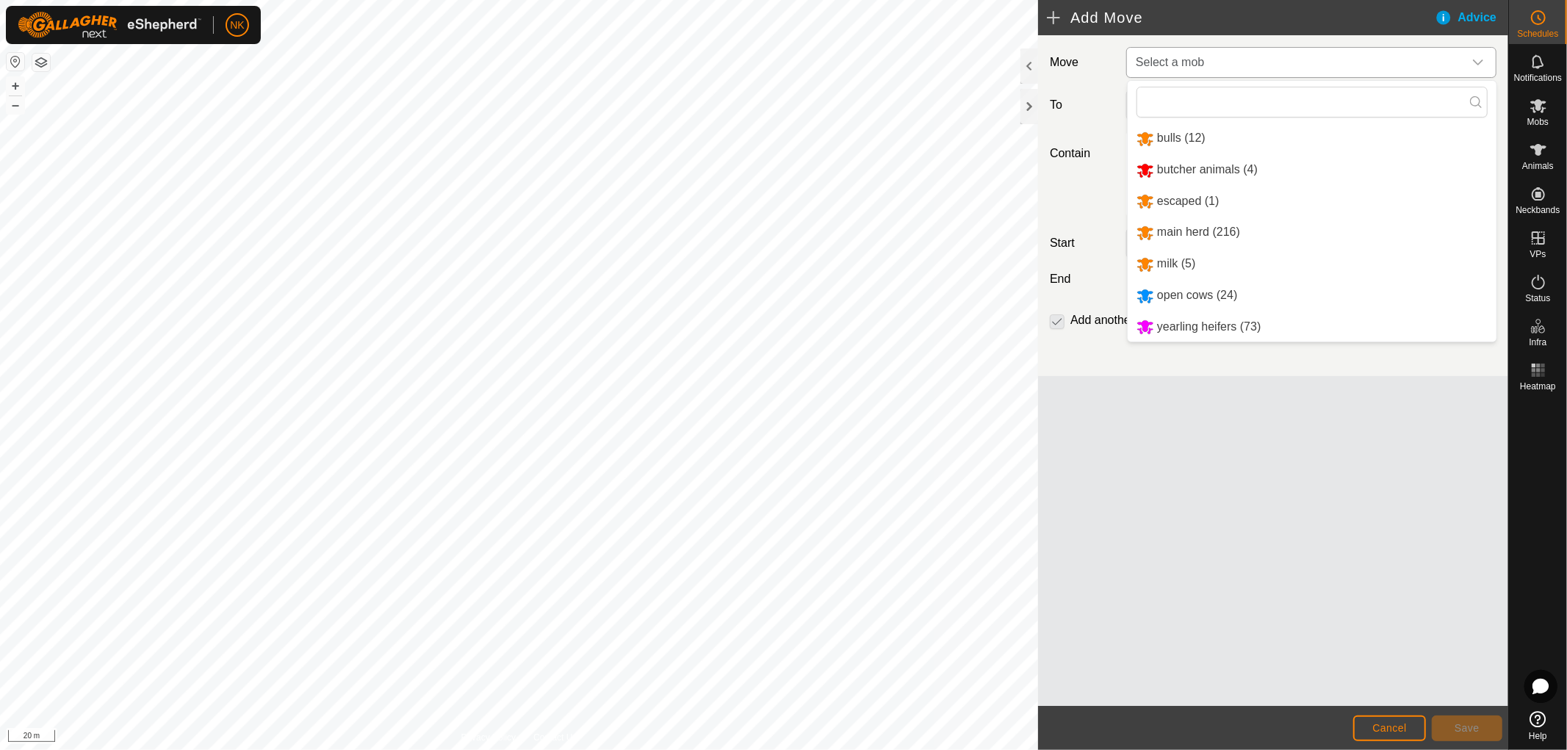
click at [1181, 318] on li "yearling heifers (73)" at bounding box center [1312, 327] width 369 height 30
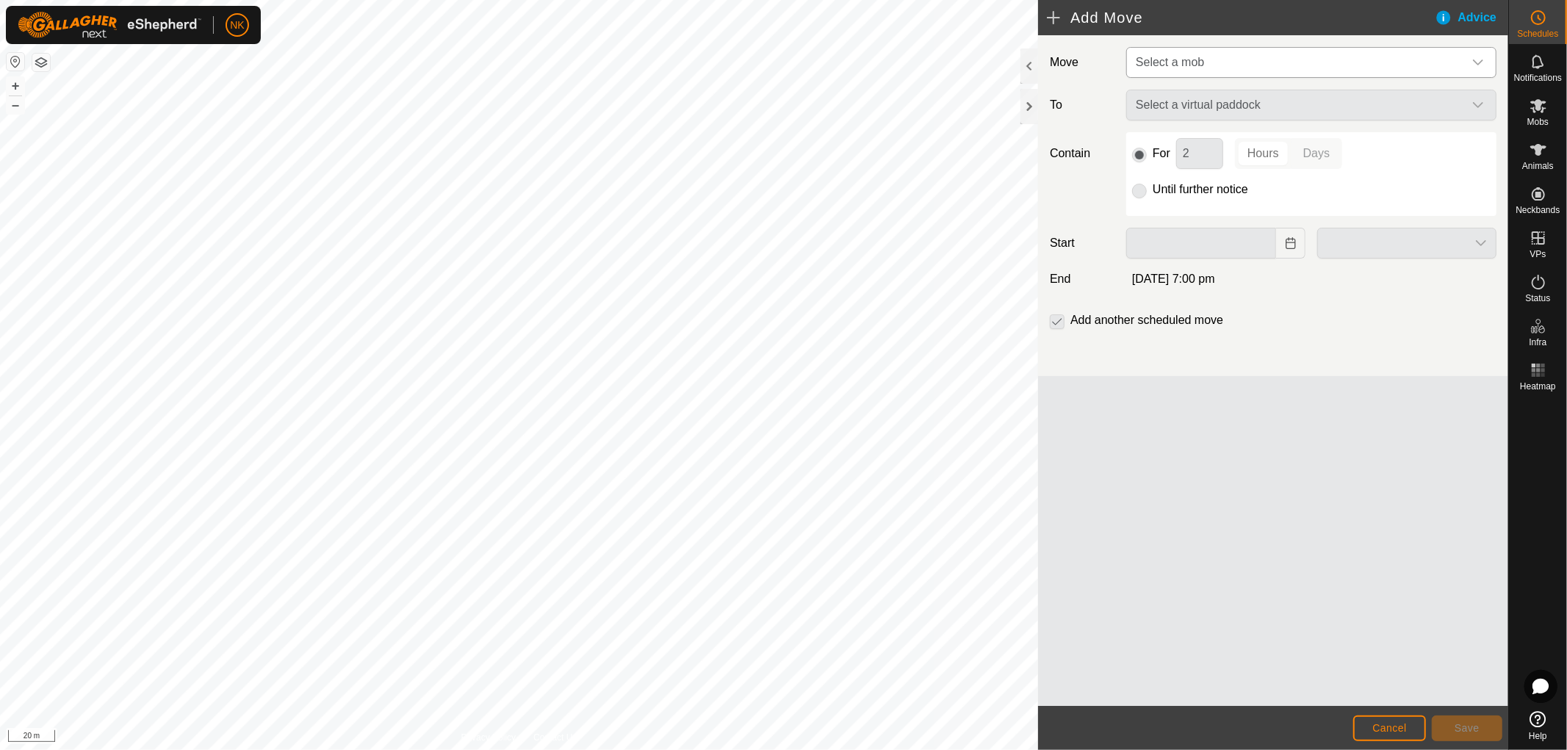
type input "[DATE]"
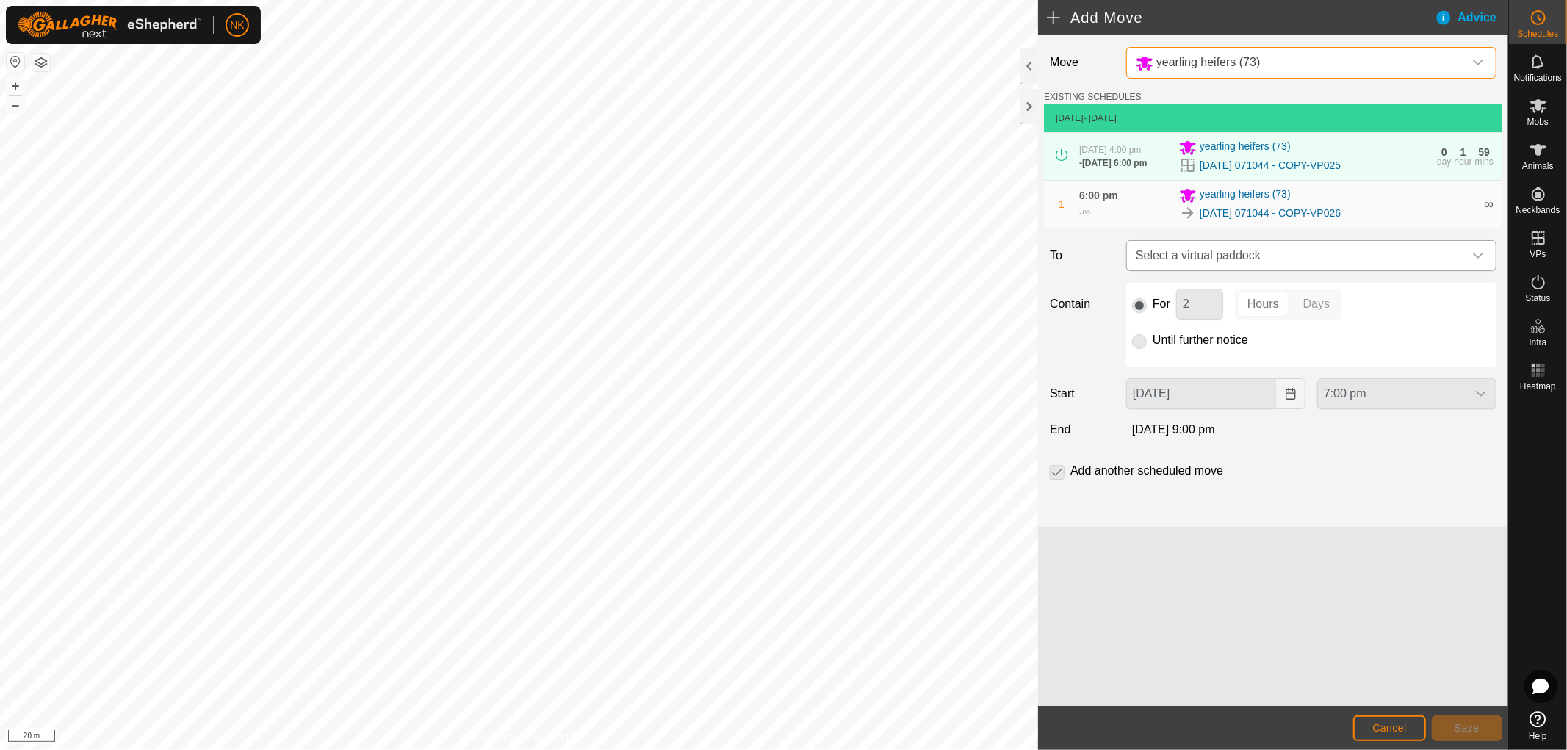
click at [1242, 253] on span "Select a virtual paddock" at bounding box center [1297, 255] width 334 height 29
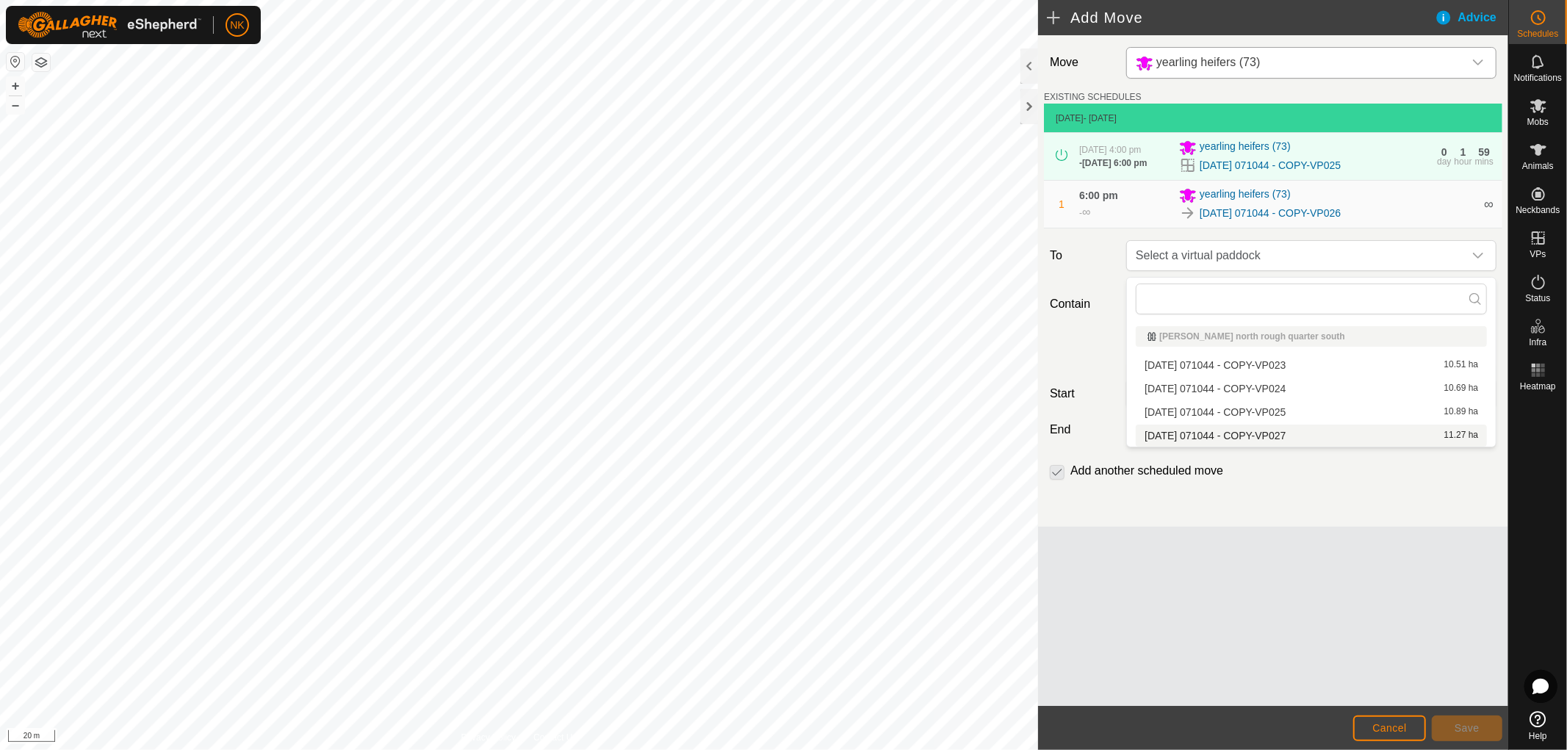
click at [1250, 434] on li "[DATE] 071044 - COPY-VP027 11.27 ha" at bounding box center [1311, 436] width 351 height 22
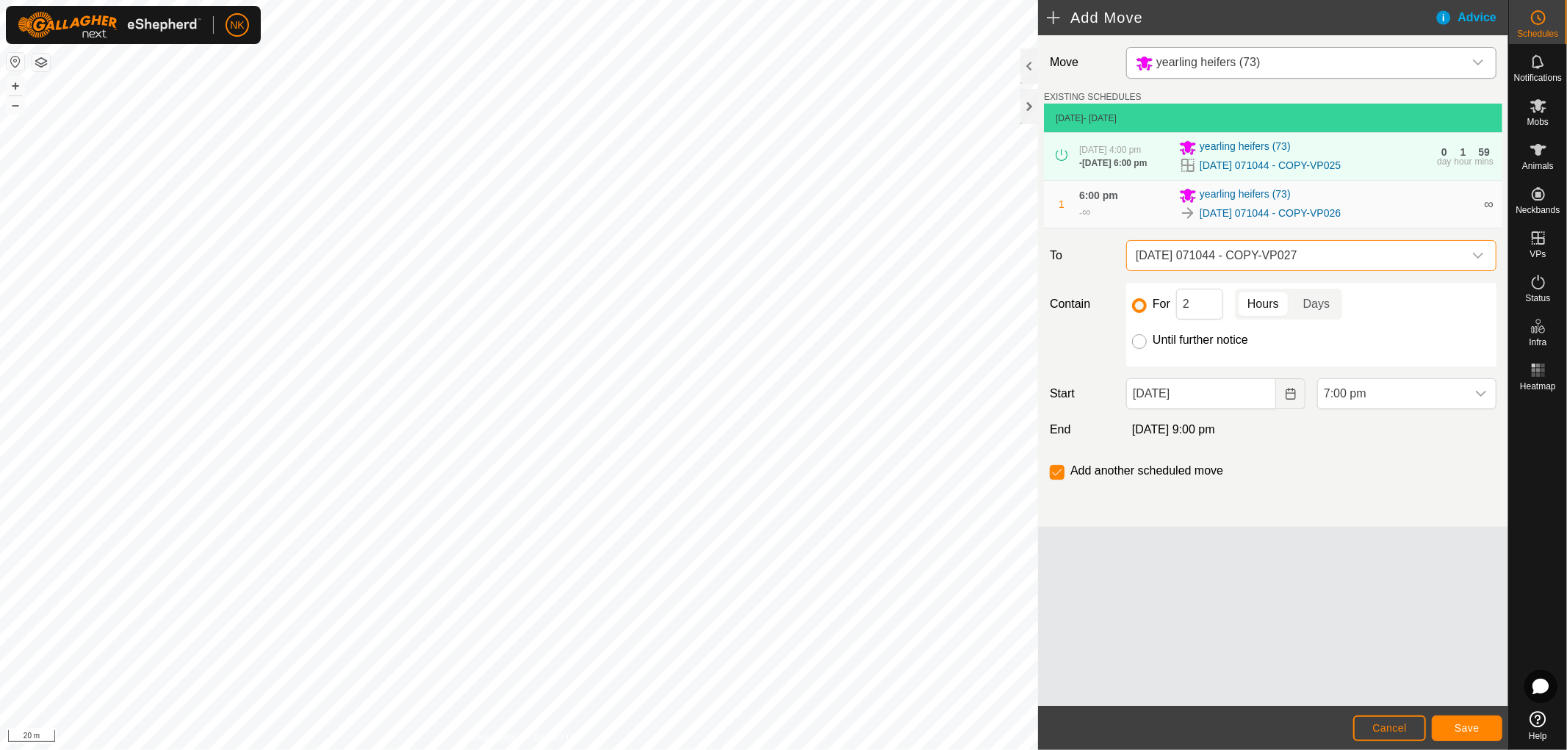
click at [1140, 349] on input "Until further notice" at bounding box center [1139, 341] width 15 height 15
radio input "true"
checkbox input "false"
click at [1465, 723] on span "Save" at bounding box center [1467, 728] width 25 height 12
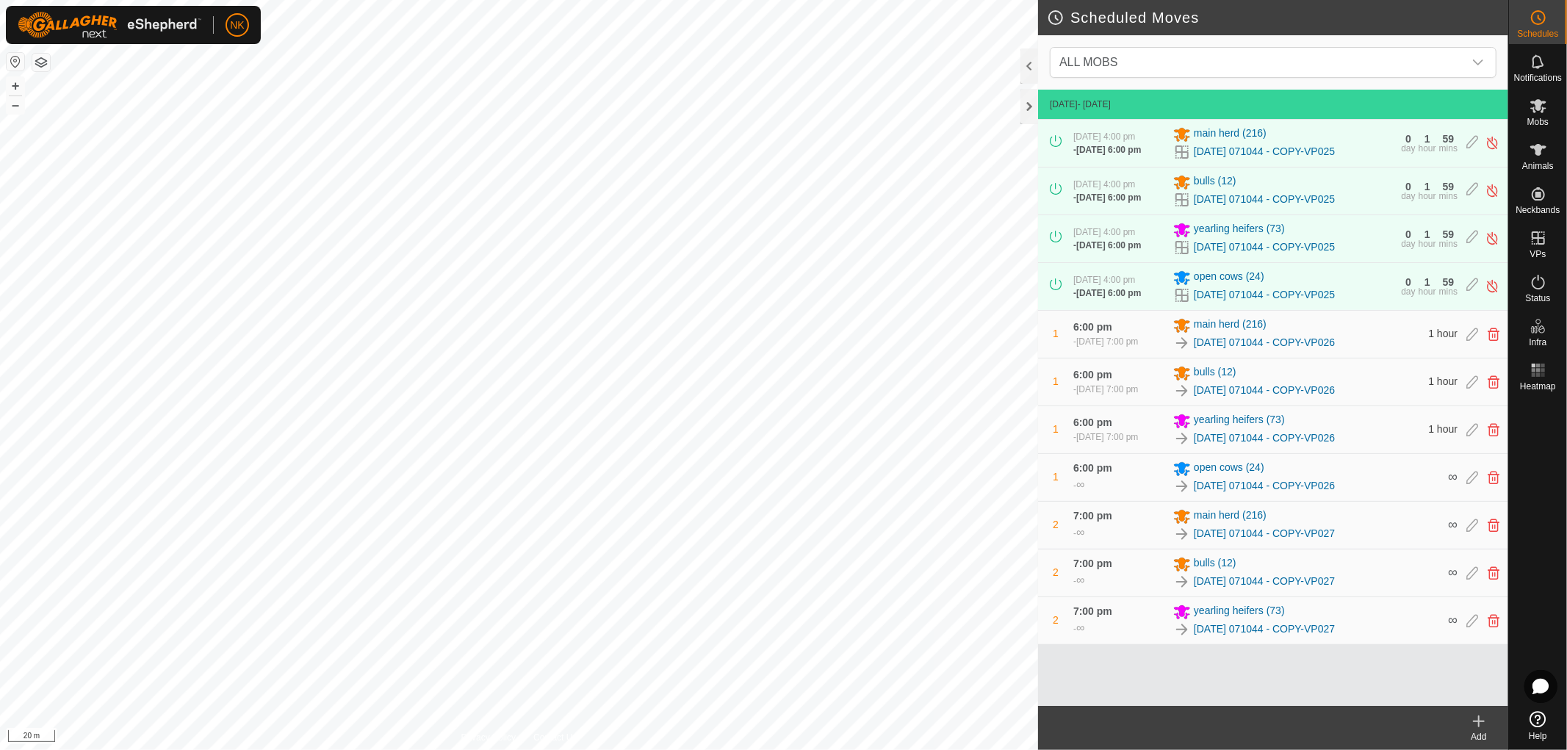
click at [1478, 717] on icon at bounding box center [1479, 722] width 18 height 18
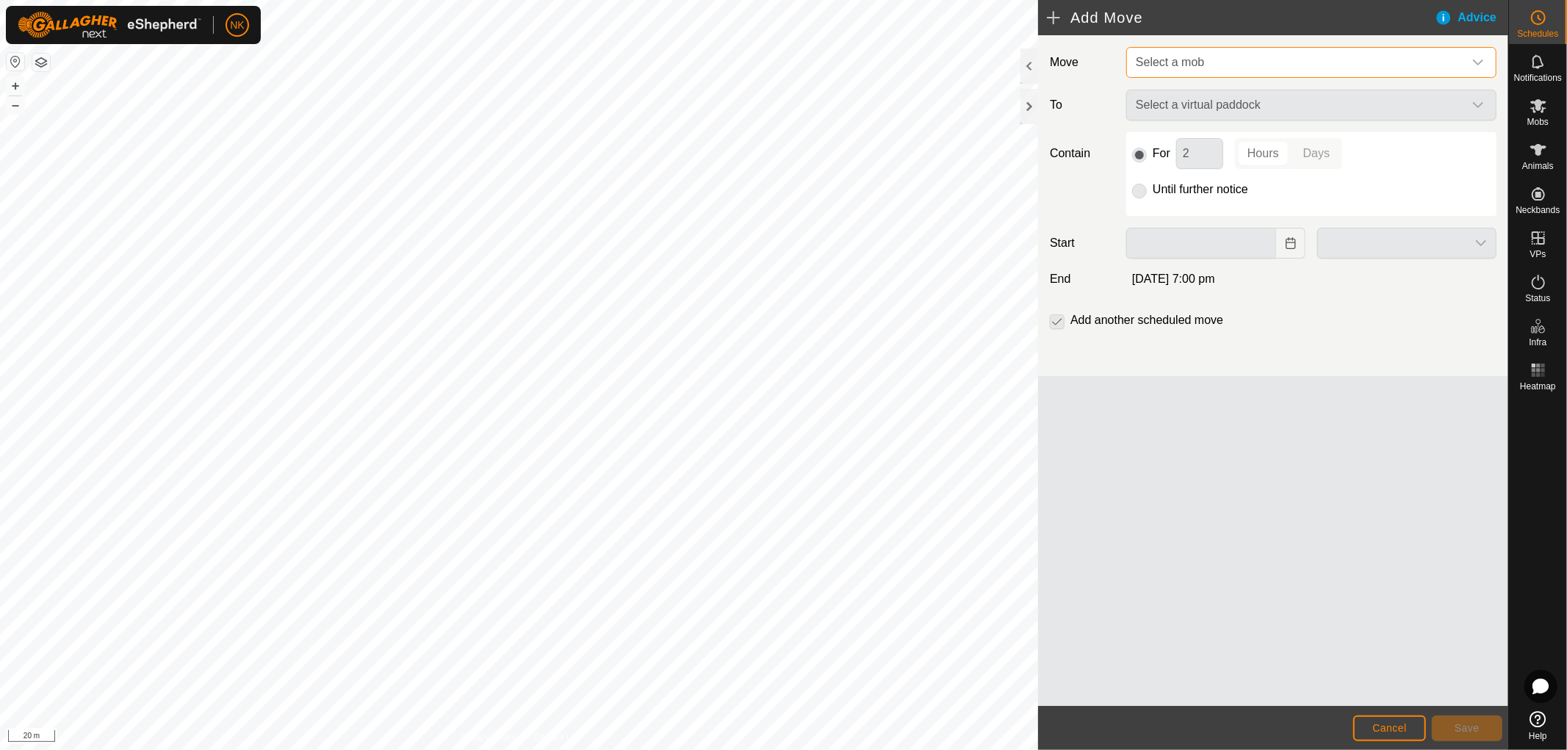
click at [1236, 52] on span "Select a mob" at bounding box center [1297, 62] width 334 height 29
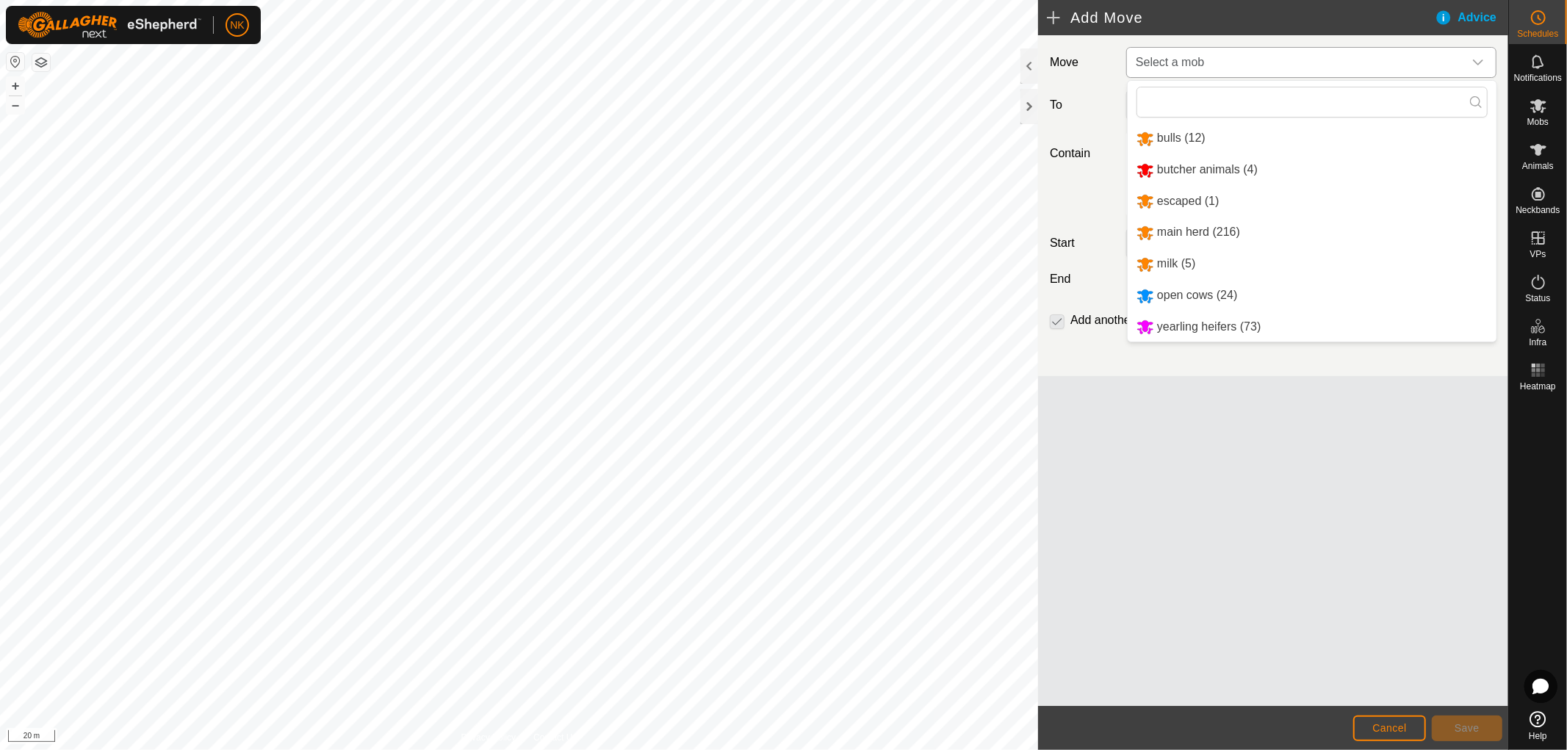
click at [1189, 292] on li "open cows (24)" at bounding box center [1312, 296] width 369 height 30
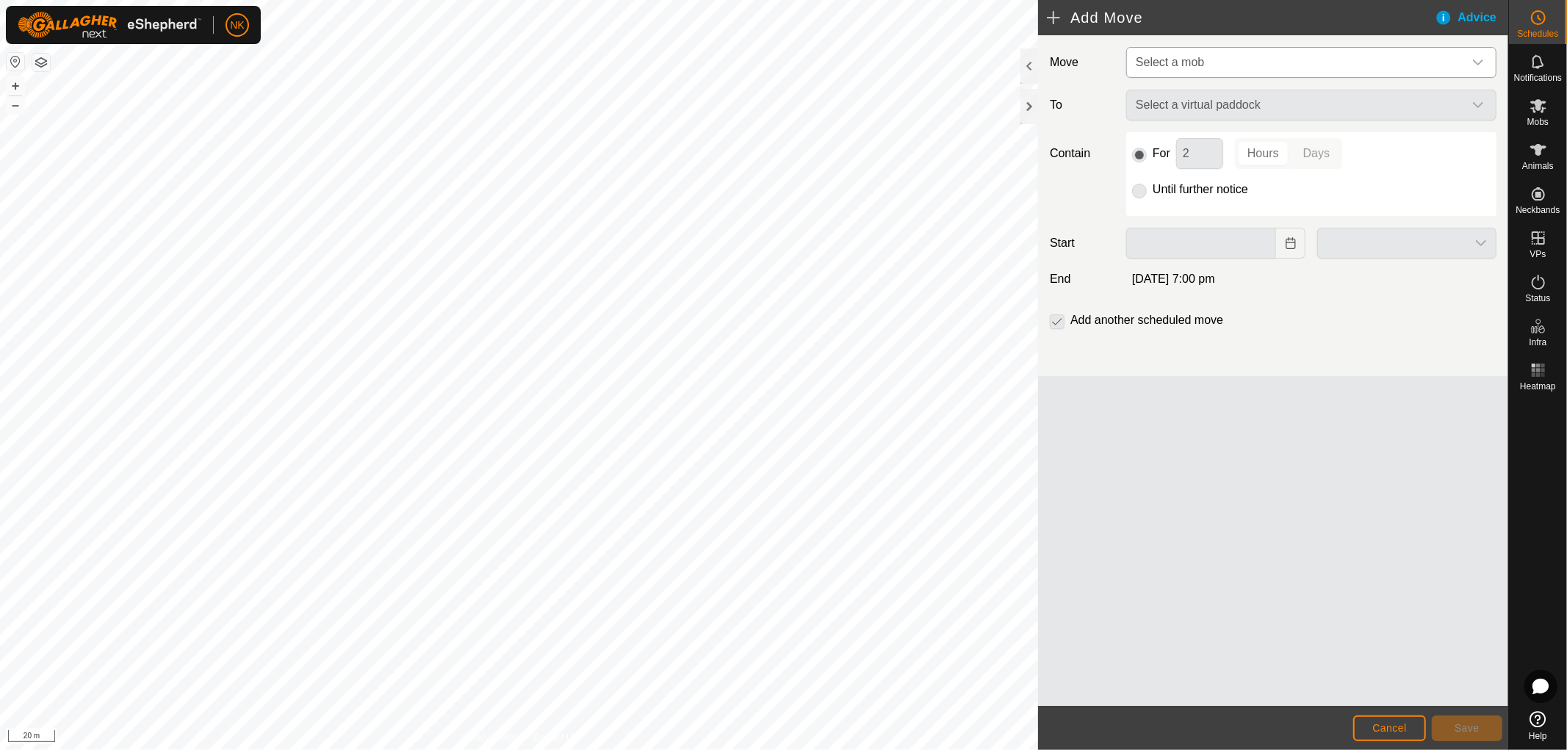
type input "[DATE]"
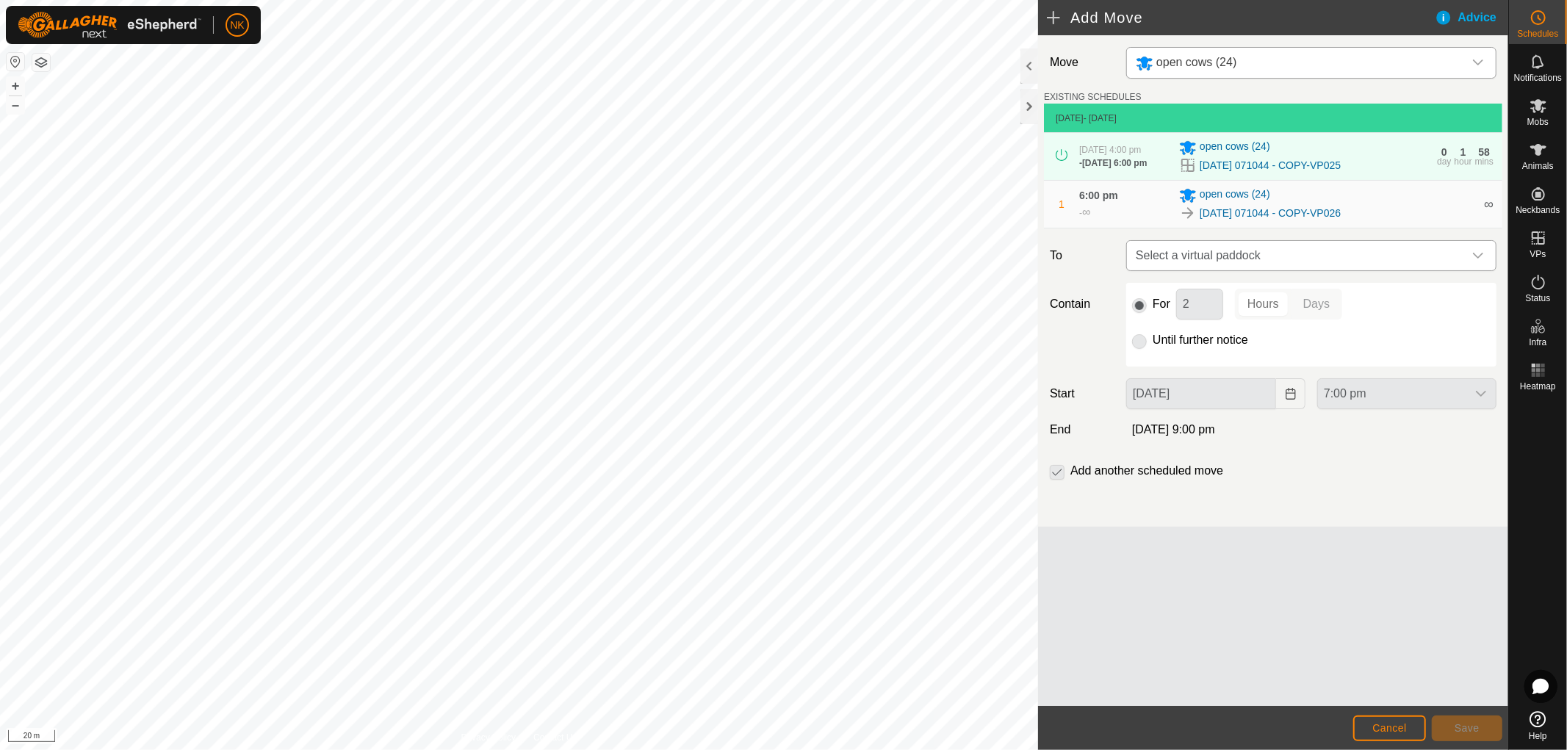
click at [1467, 255] on div "dropdown trigger" at bounding box center [1478, 255] width 29 height 29
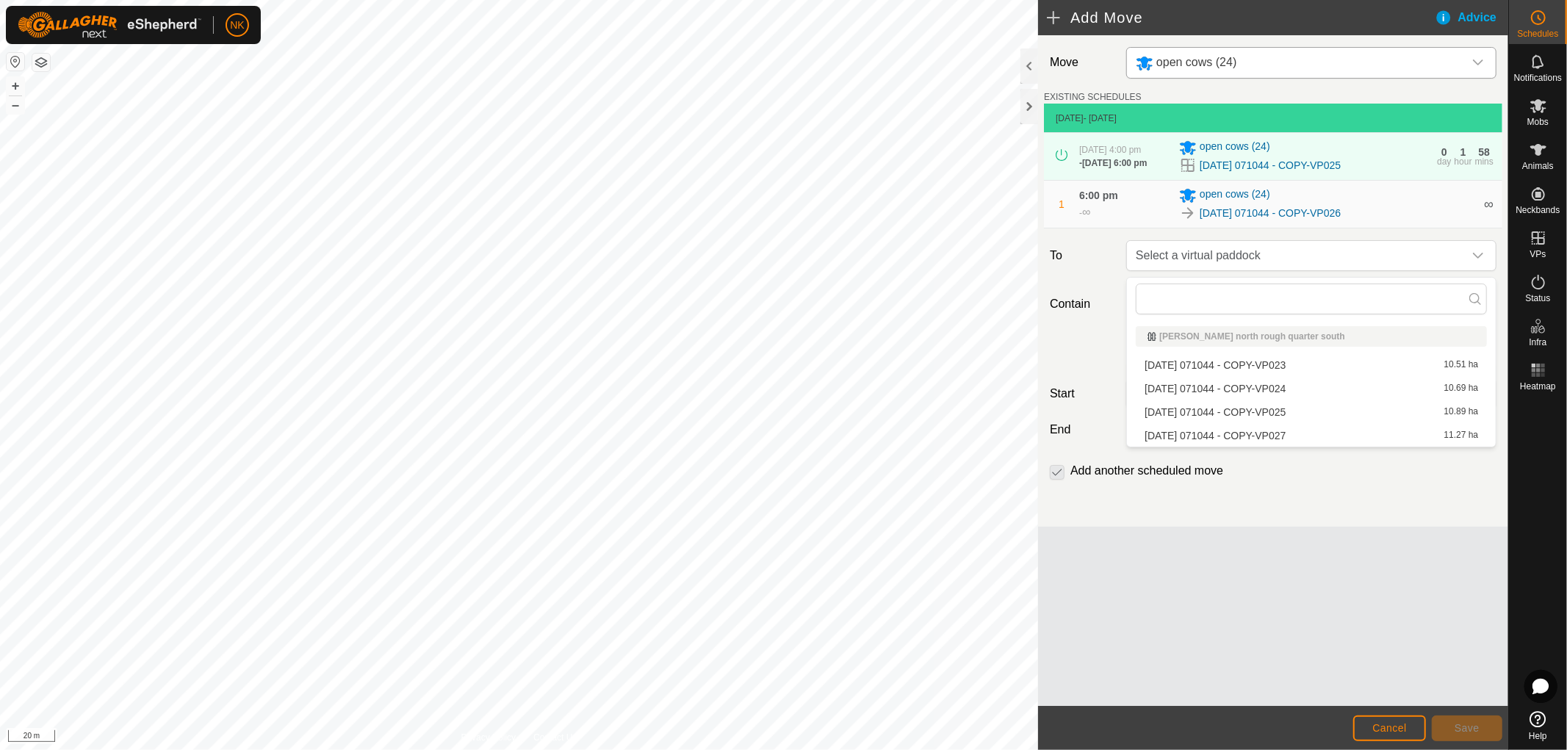
click at [1233, 442] on li "[DATE] 071044 - COPY-VP027 11.27 ha" at bounding box center [1311, 436] width 351 height 22
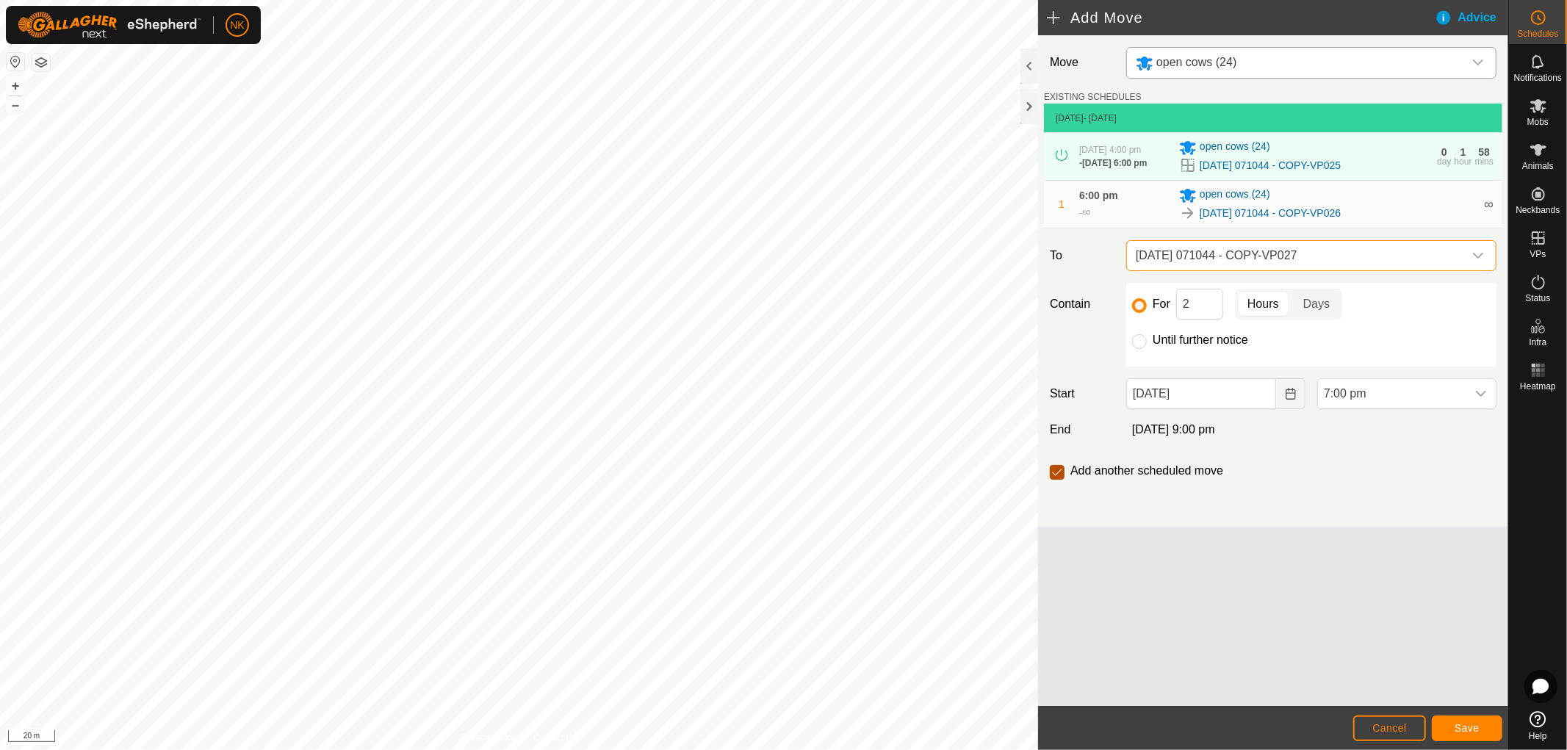
click at [1058, 478] on input "checkbox" at bounding box center [1057, 472] width 15 height 15
checkbox input "false"
click at [1146, 349] on div at bounding box center [1139, 341] width 15 height 15
click at [1144, 348] on input "Until further notice" at bounding box center [1139, 341] width 15 height 15
radio input "true"
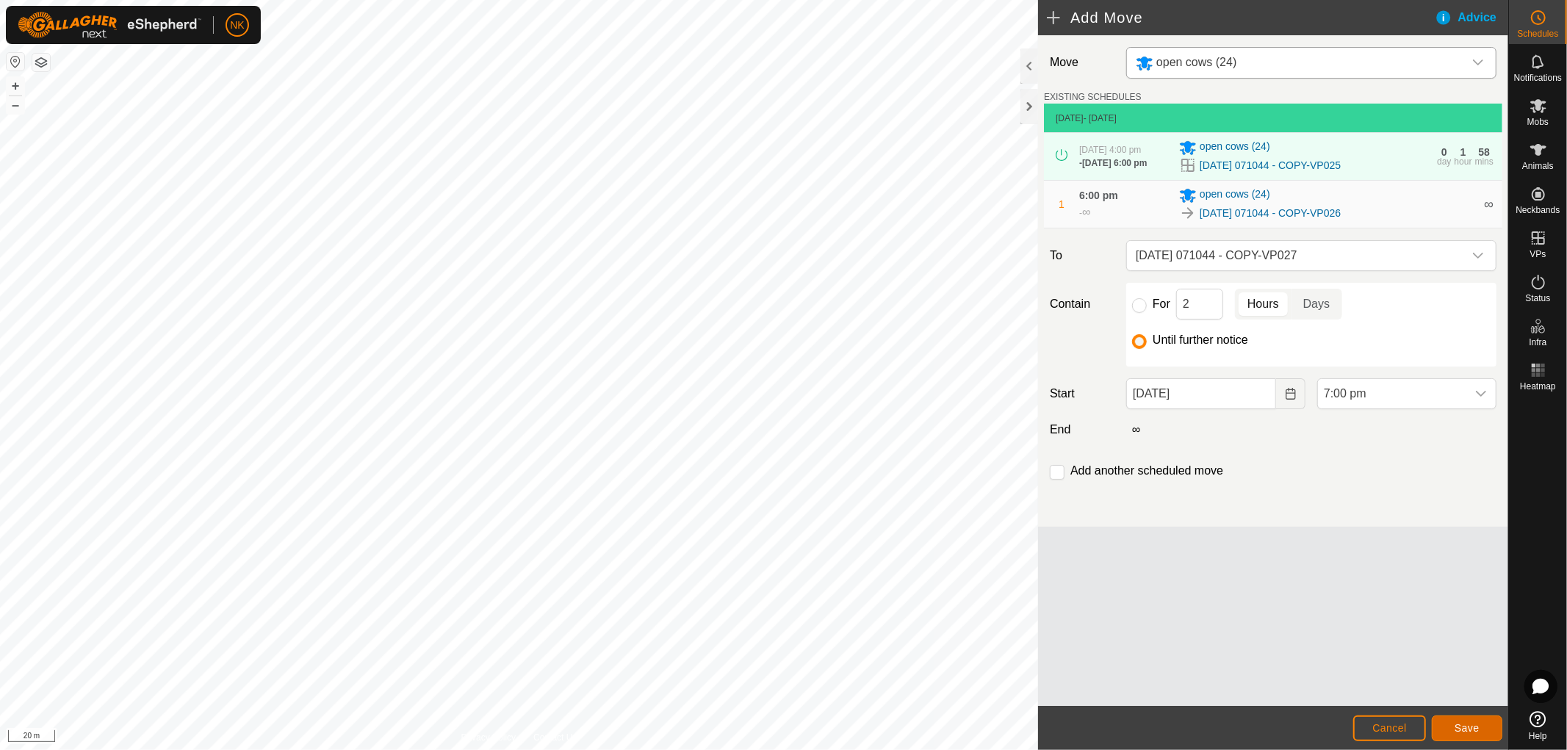
click at [1481, 735] on button "Save" at bounding box center [1467, 729] width 71 height 26
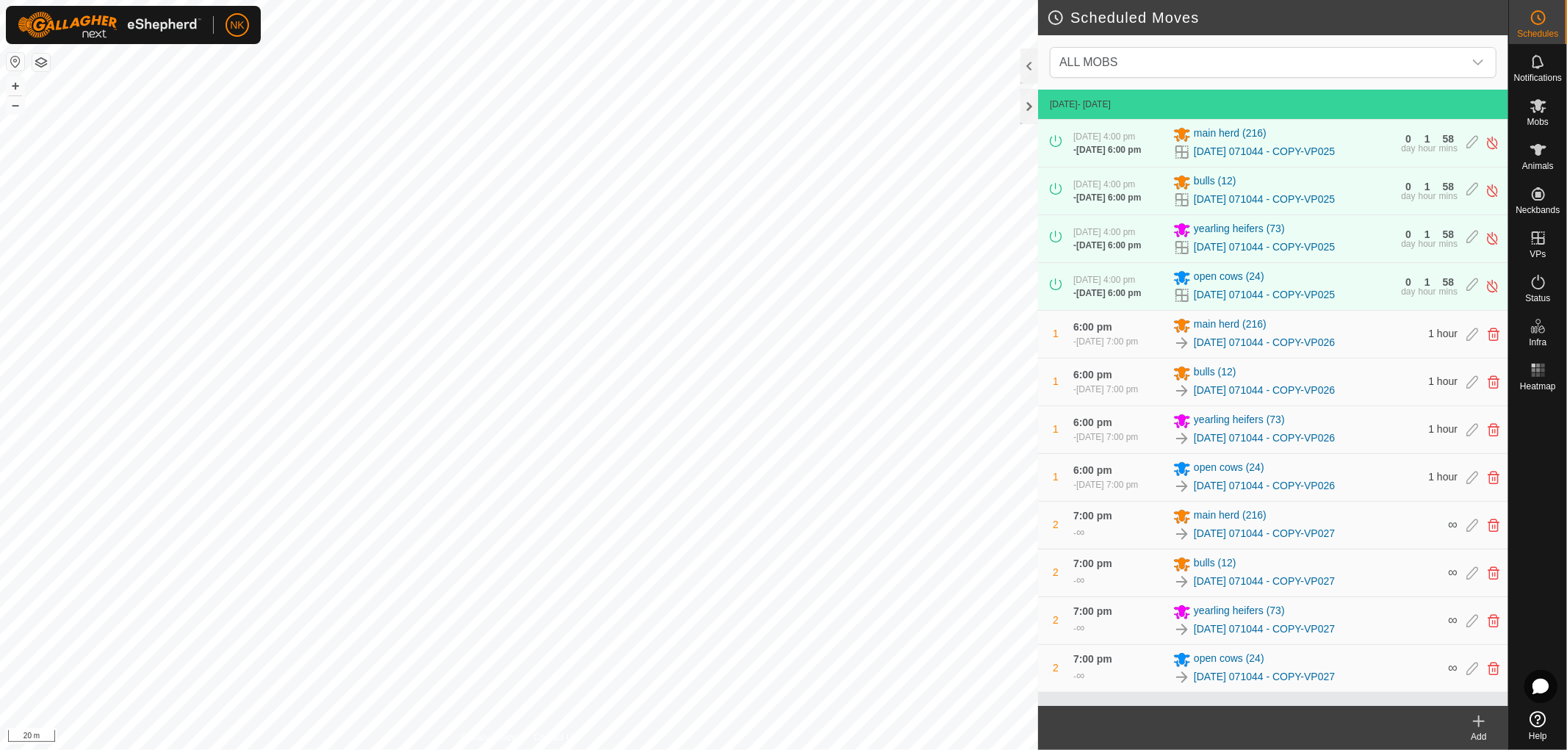
scroll to position [31, 0]
click at [1546, 151] on icon at bounding box center [1539, 150] width 18 height 18
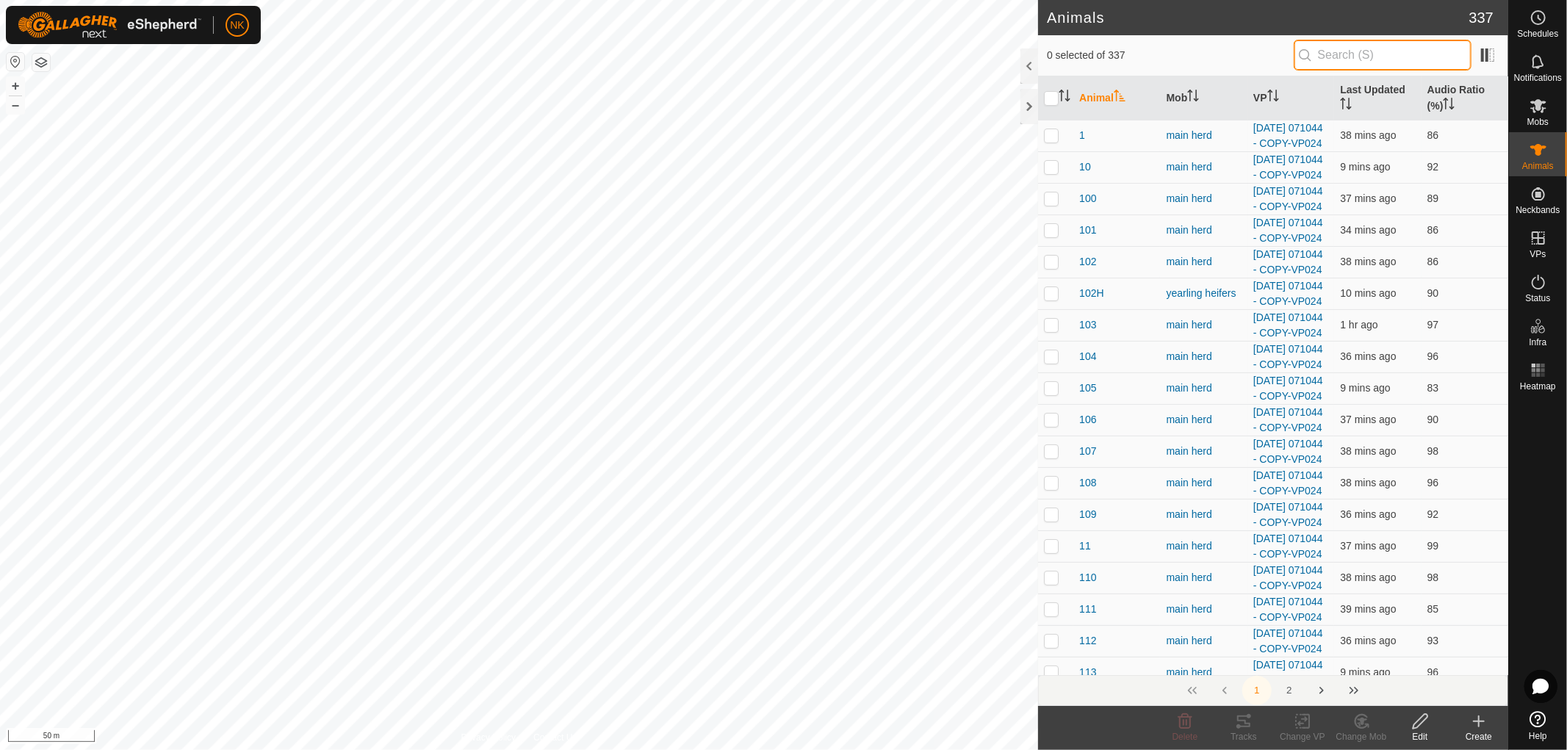
click at [1331, 55] on input "text" at bounding box center [1383, 55] width 178 height 31
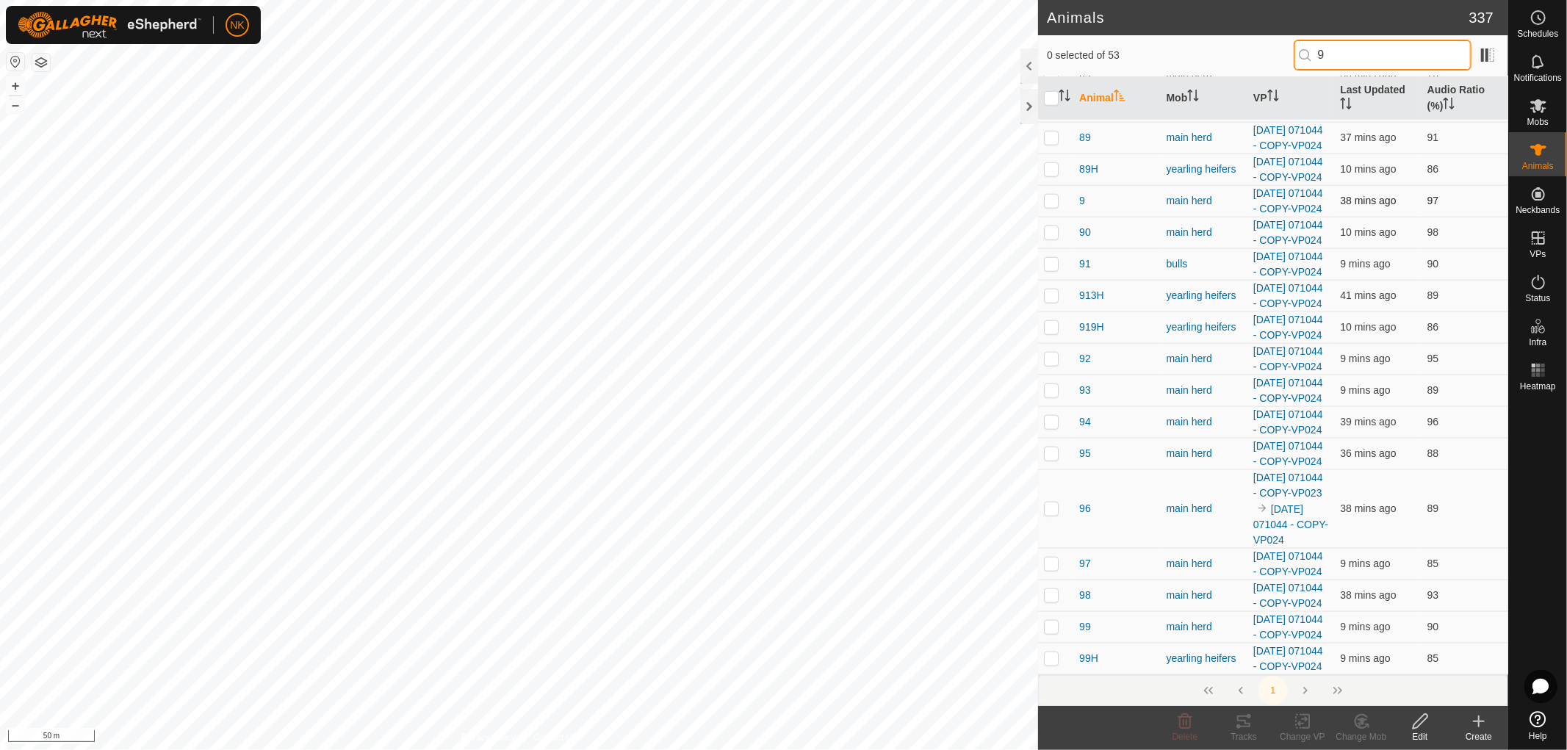
scroll to position [1660, 0]
drag, startPoint x: 1320, startPoint y: 53, endPoint x: 1237, endPoint y: 53, distance: 82.3
click at [1237, 53] on div "0 selected of 53 9" at bounding box center [1273, 55] width 453 height 31
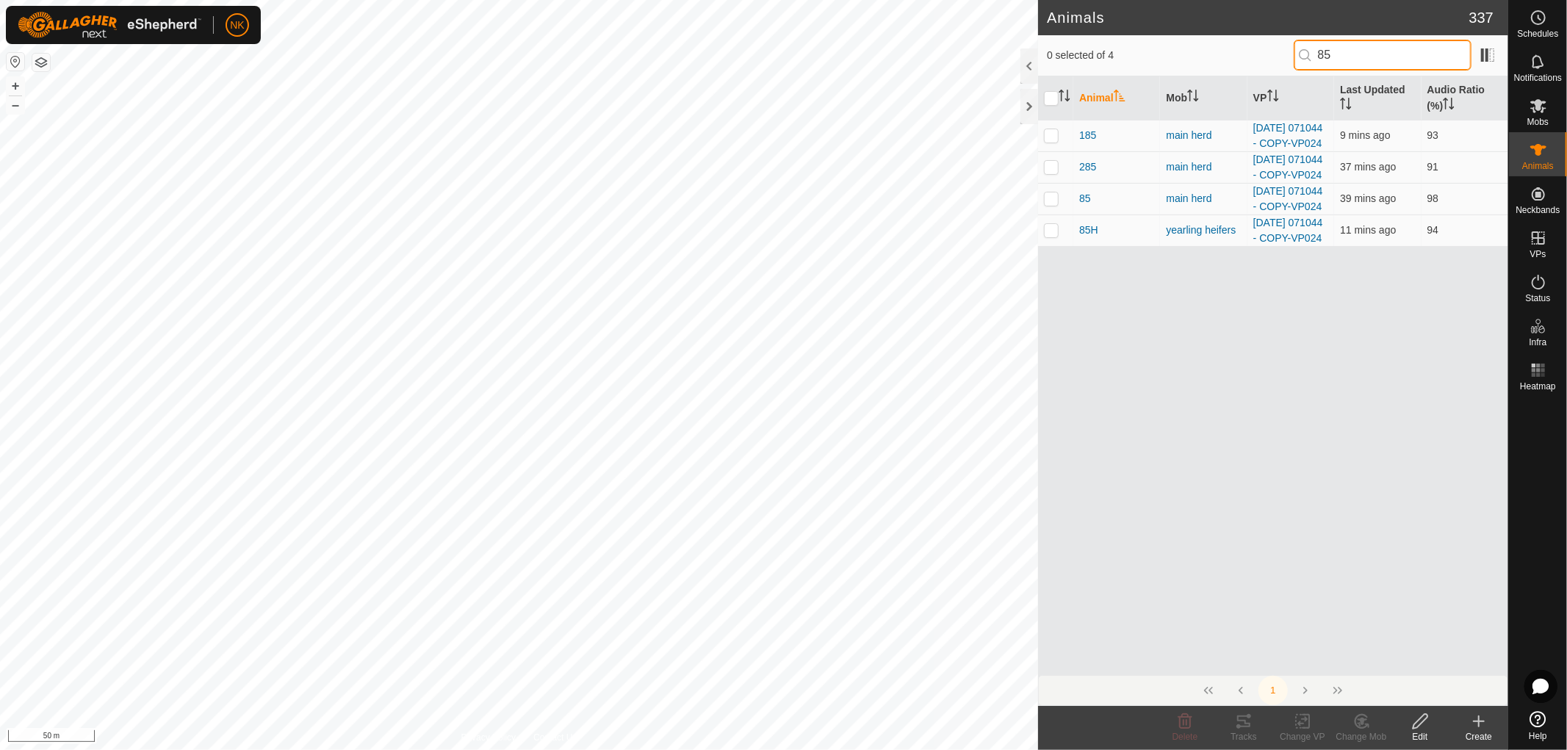
scroll to position [0, 0]
drag, startPoint x: 1356, startPoint y: 62, endPoint x: 1270, endPoint y: 52, distance: 86.5
click at [1279, 52] on div "0 selected of 4 85" at bounding box center [1273, 55] width 453 height 31
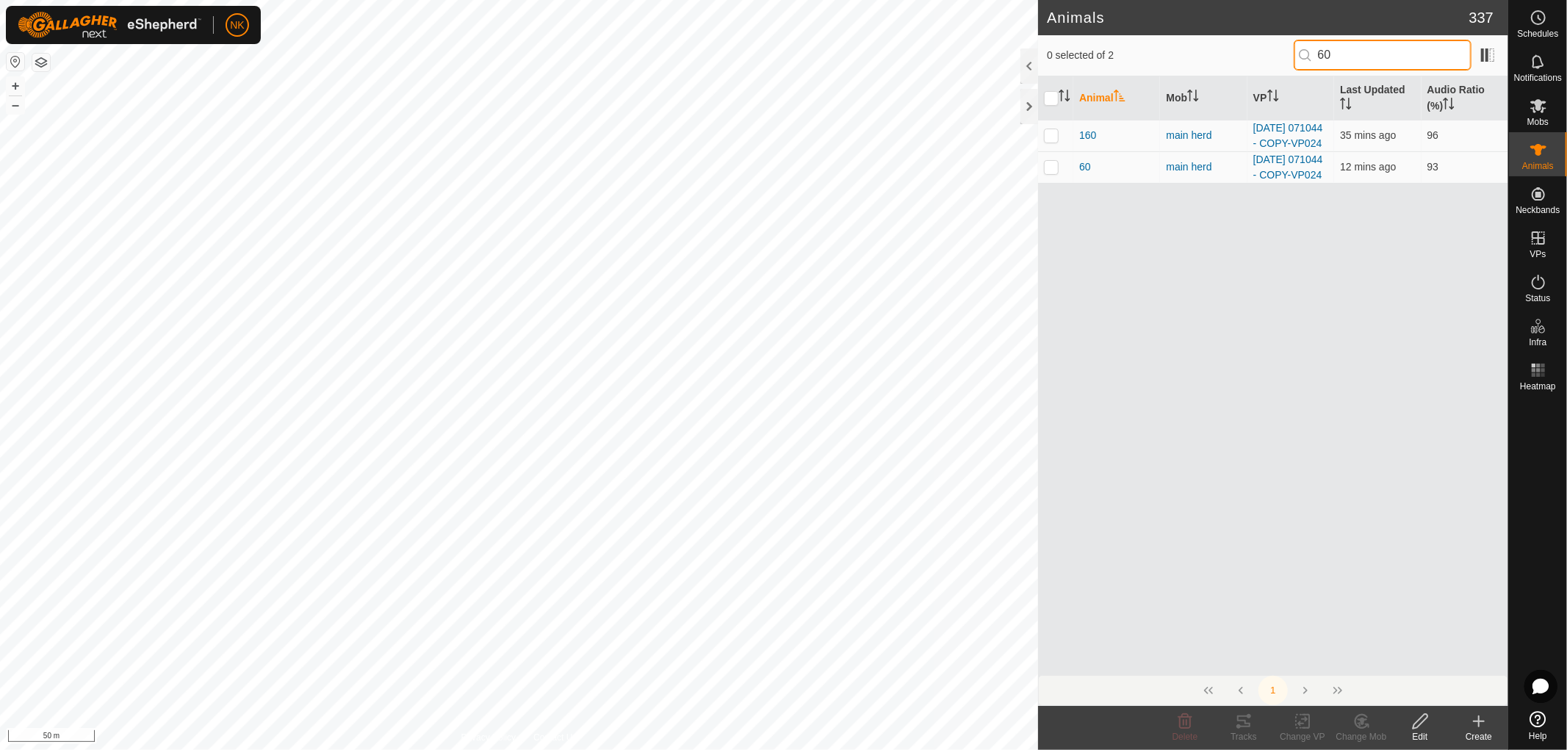
drag, startPoint x: 1382, startPoint y: 62, endPoint x: 1298, endPoint y: 55, distance: 84.1
click at [1301, 55] on input "60" at bounding box center [1383, 55] width 178 height 31
drag, startPoint x: 1347, startPoint y: 56, endPoint x: 1300, endPoint y: 54, distance: 46.3
click at [1300, 54] on input "106" at bounding box center [1383, 55] width 178 height 31
type input "85"
